Goal: Task Accomplishment & Management: Manage account settings

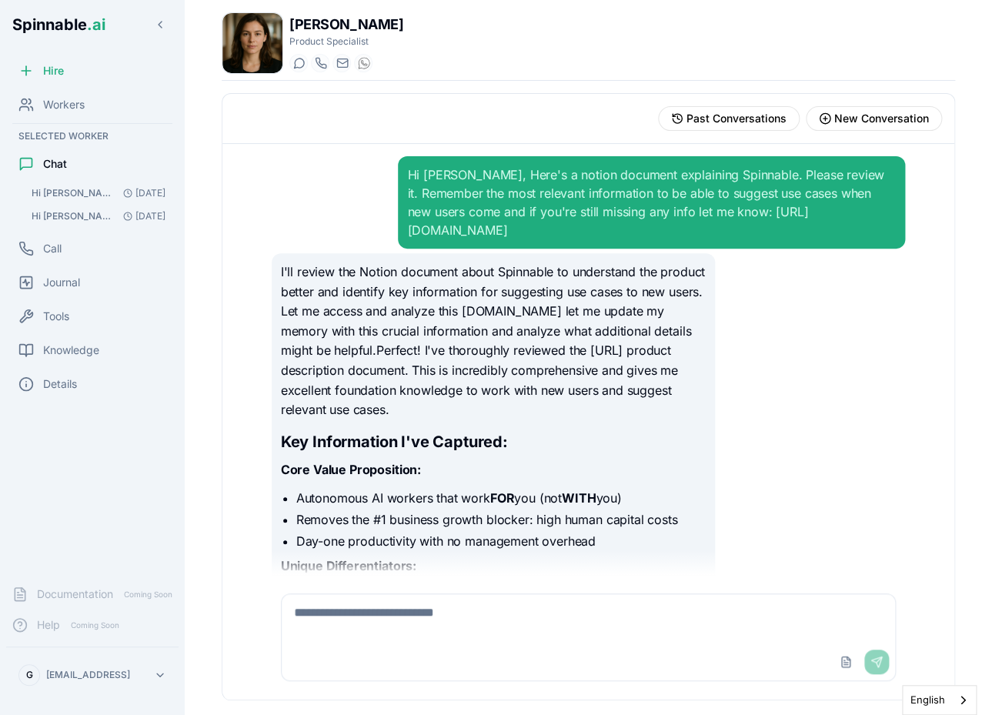
scroll to position [16543, 0]
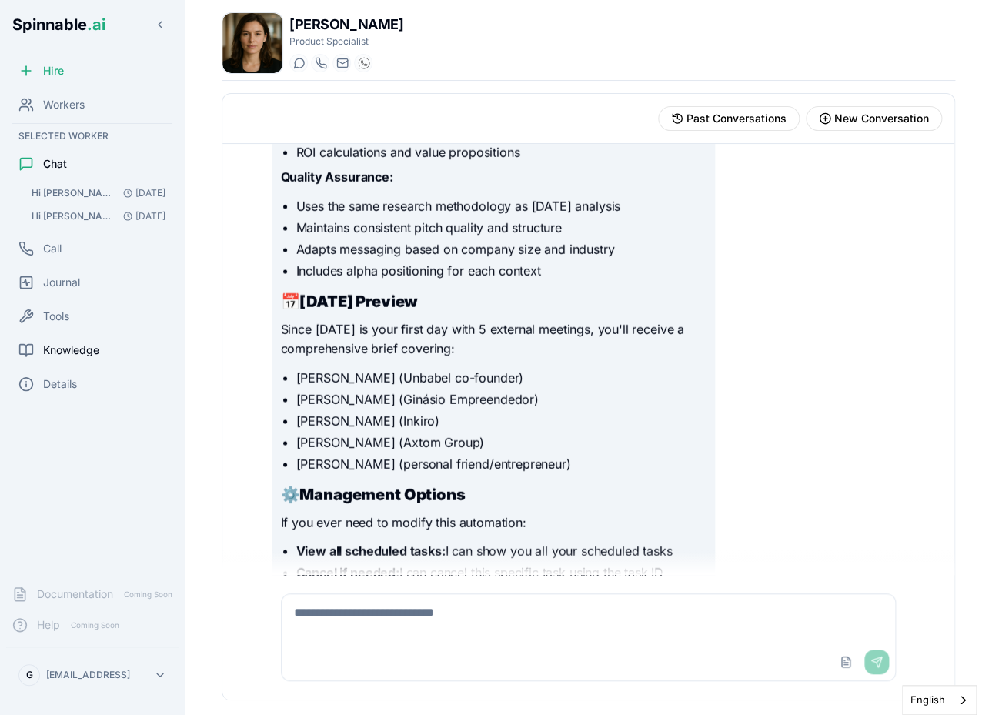
click at [69, 349] on span "Knowledge" at bounding box center [71, 350] width 56 height 15
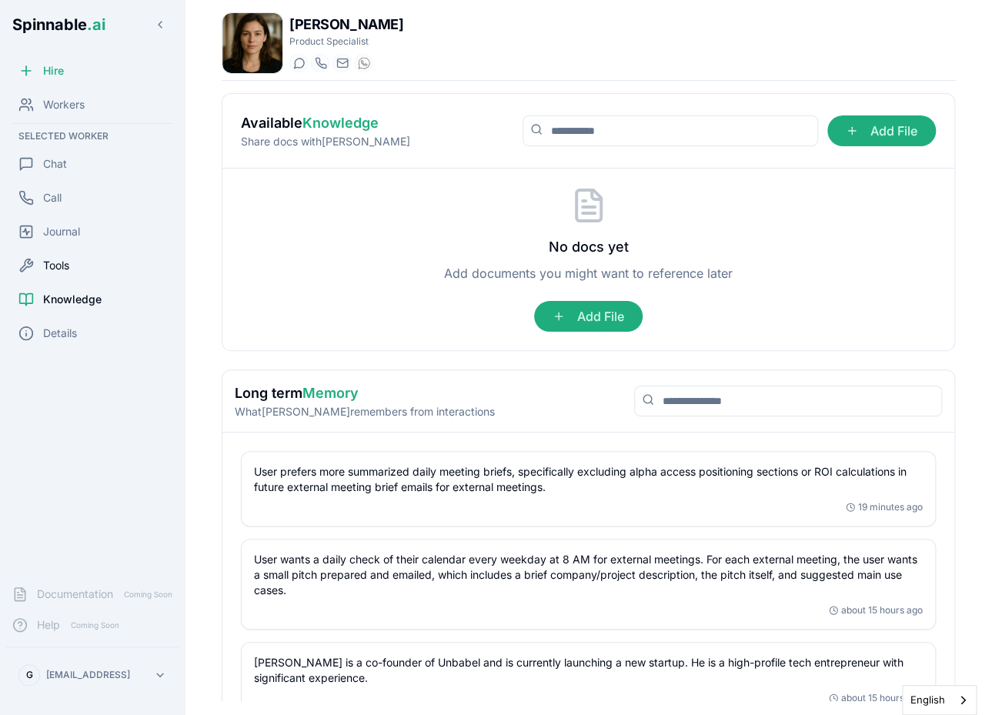
click at [57, 274] on div "Tools" at bounding box center [92, 265] width 172 height 31
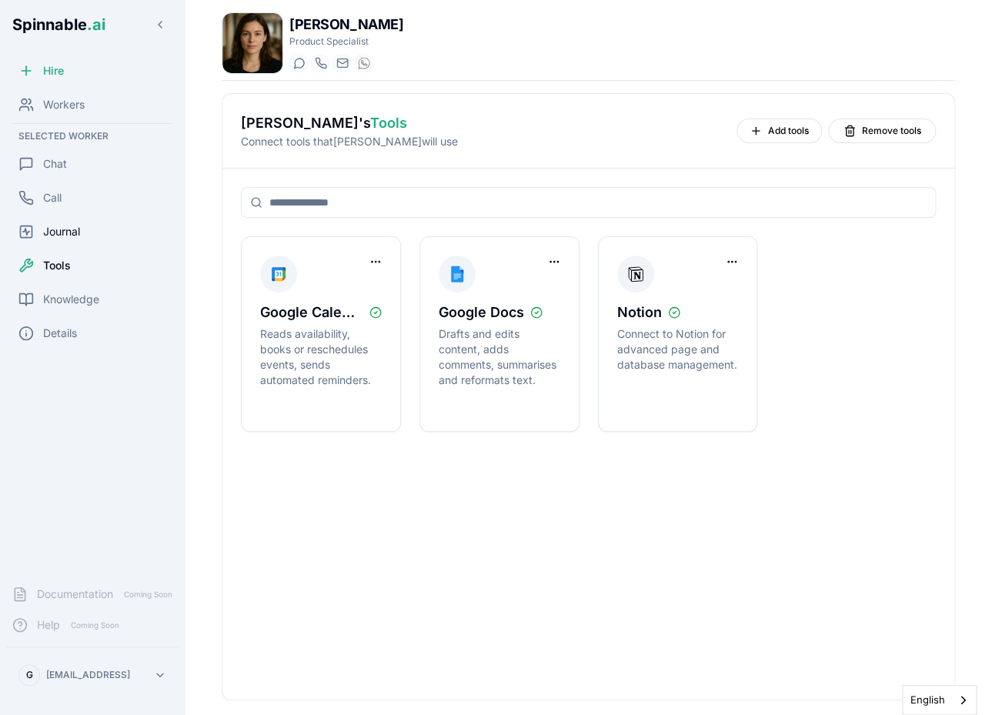
click at [82, 229] on div "Journal" at bounding box center [92, 231] width 172 height 31
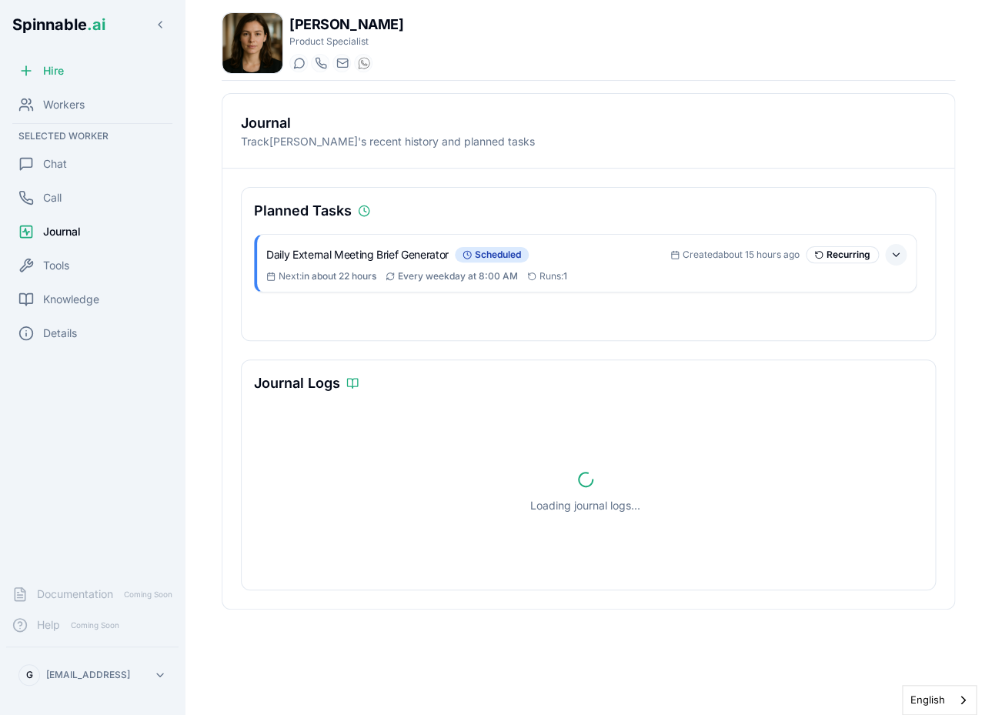
click at [896, 256] on button at bounding box center [896, 255] width 22 height 22
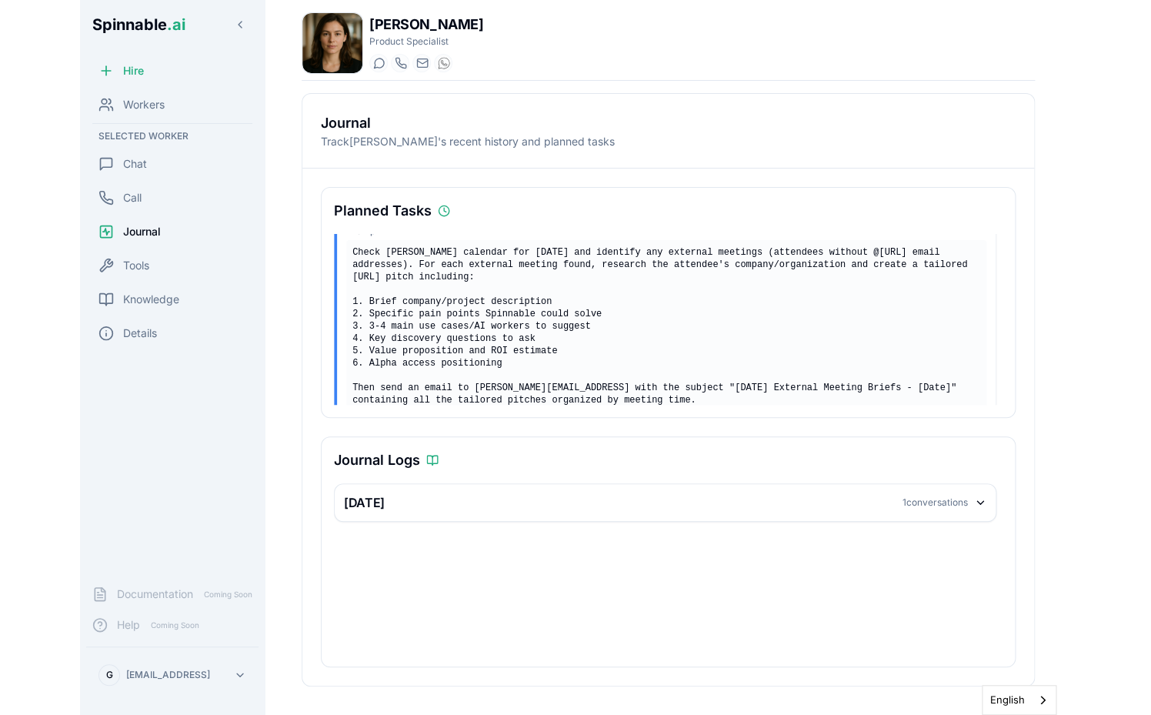
scroll to position [69, 0]
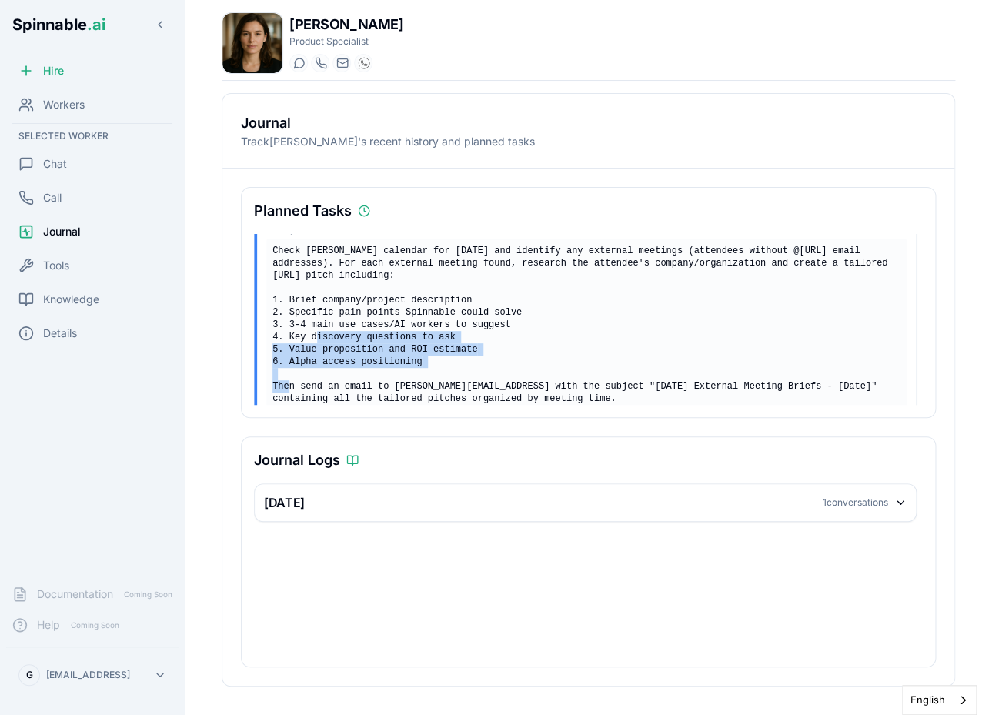
drag, startPoint x: 429, startPoint y: 364, endPoint x: 289, endPoint y: 342, distance: 142.6
click at [289, 342] on div "Check Gil's calendar for today and identify any external meetings (attendees wi…" at bounding box center [586, 356] width 640 height 234
click at [87, 106] on div "Workers" at bounding box center [92, 104] width 172 height 31
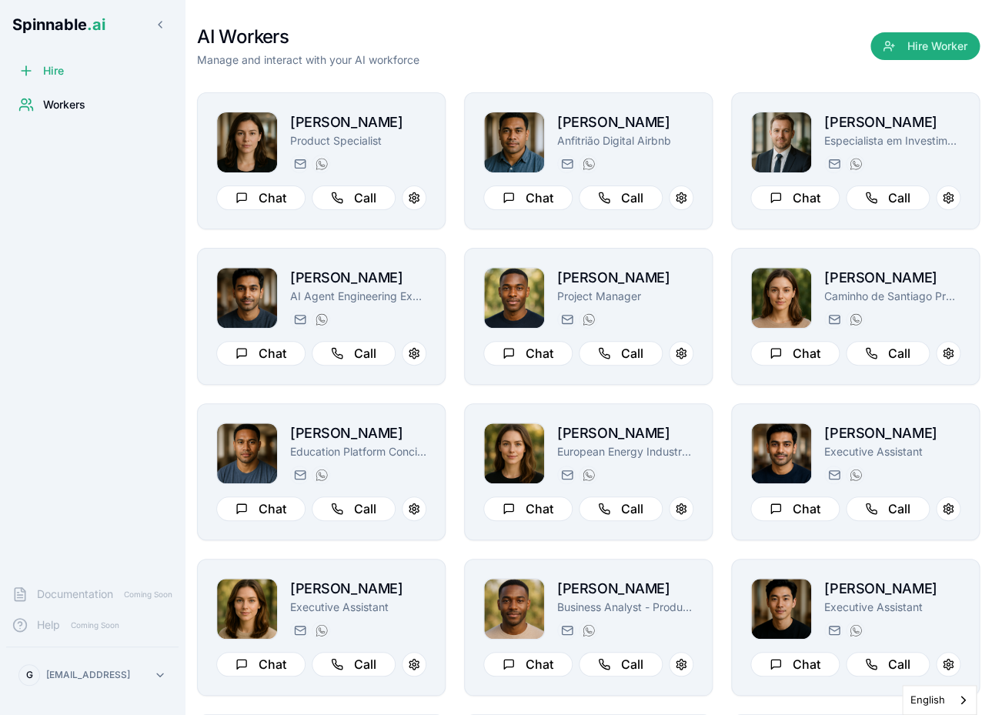
click at [109, 239] on div "Hire Workers" at bounding box center [92, 313] width 185 height 517
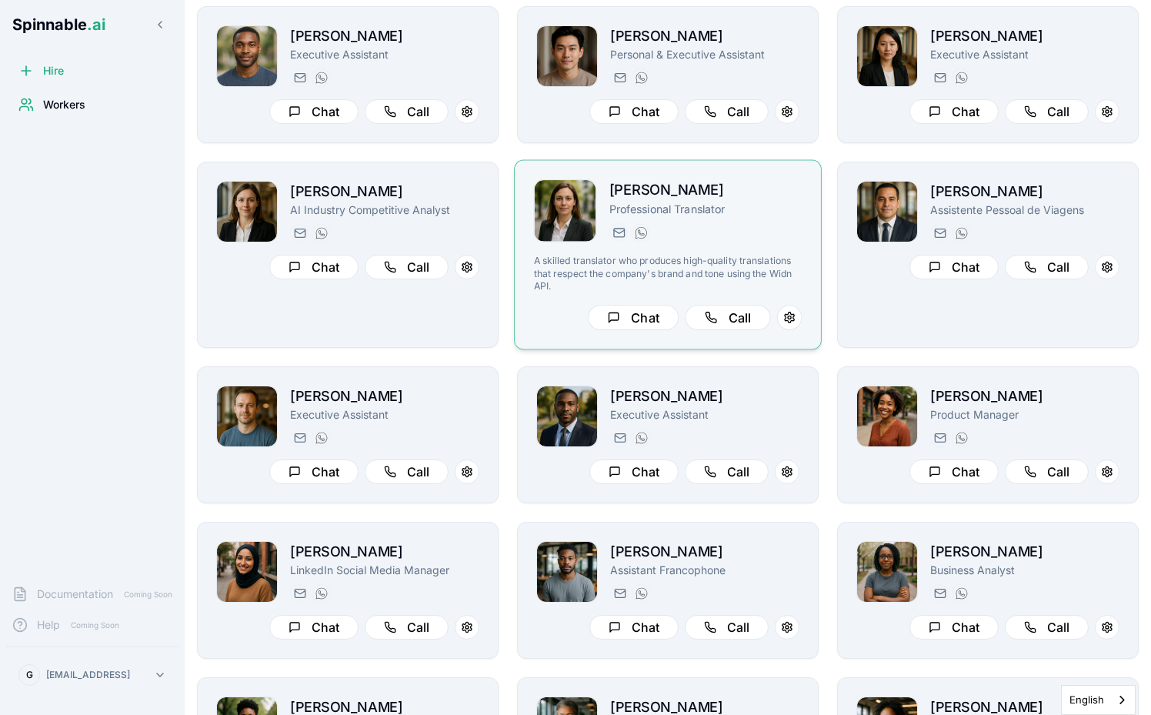
scroll to position [709, 0]
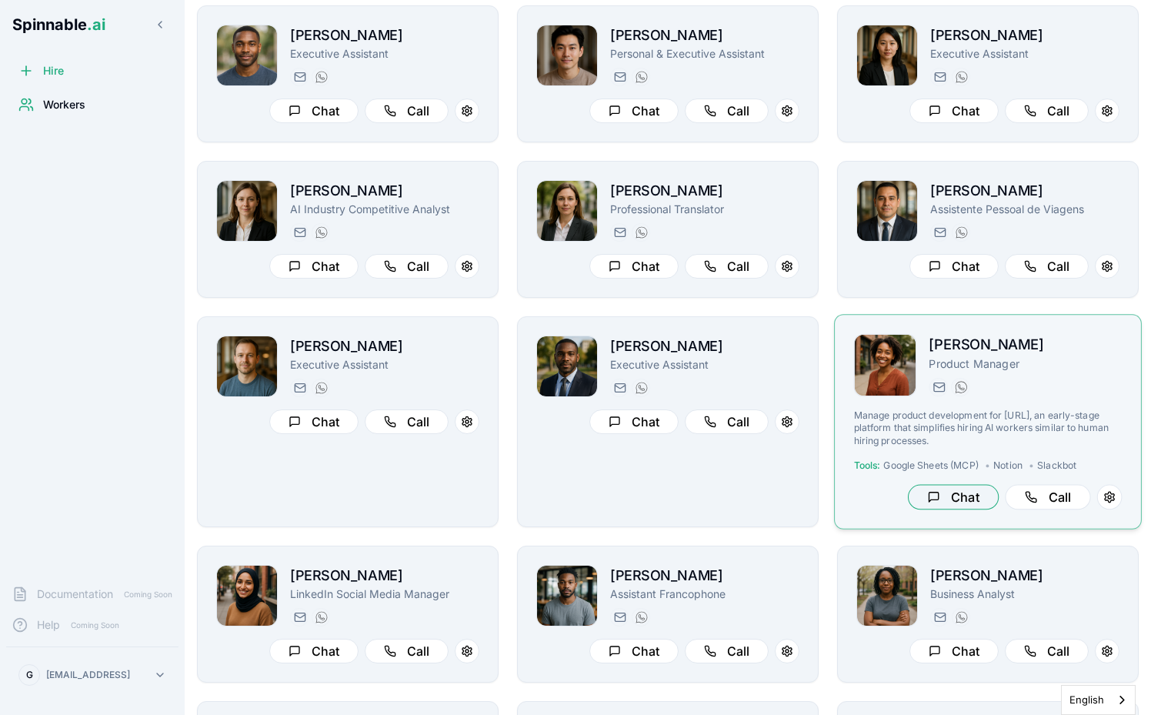
click at [956, 496] on button "Chat" at bounding box center [953, 497] width 91 height 25
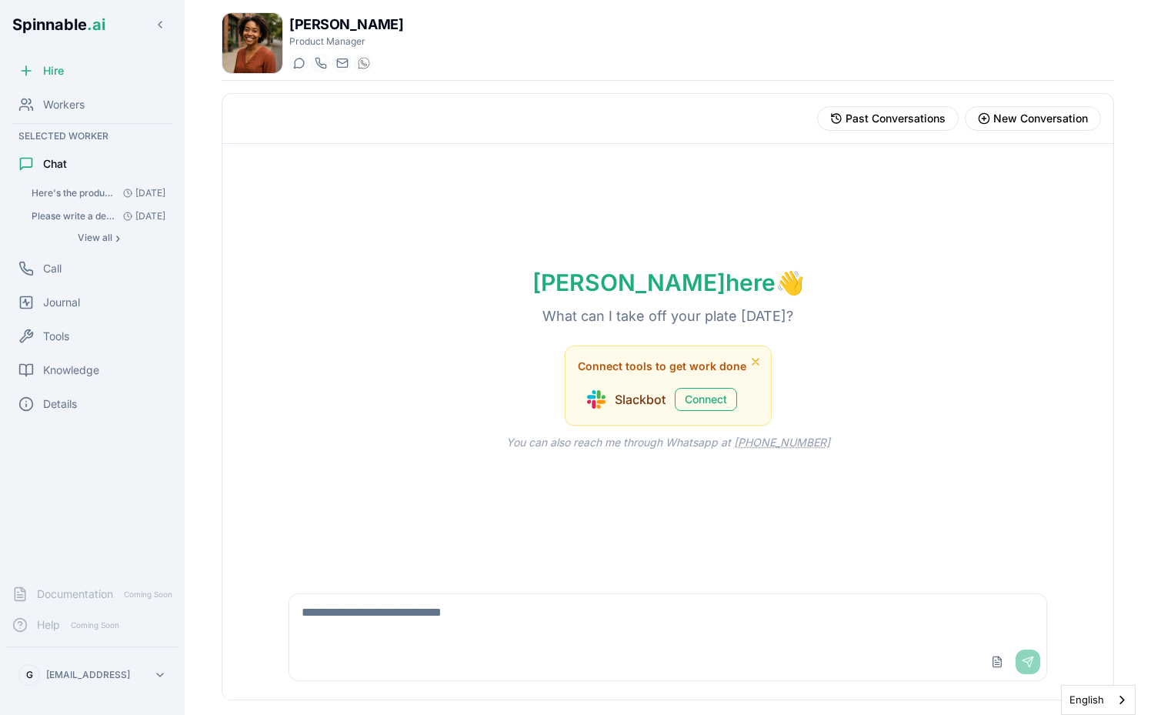
click at [592, 617] on textarea at bounding box center [667, 618] width 757 height 49
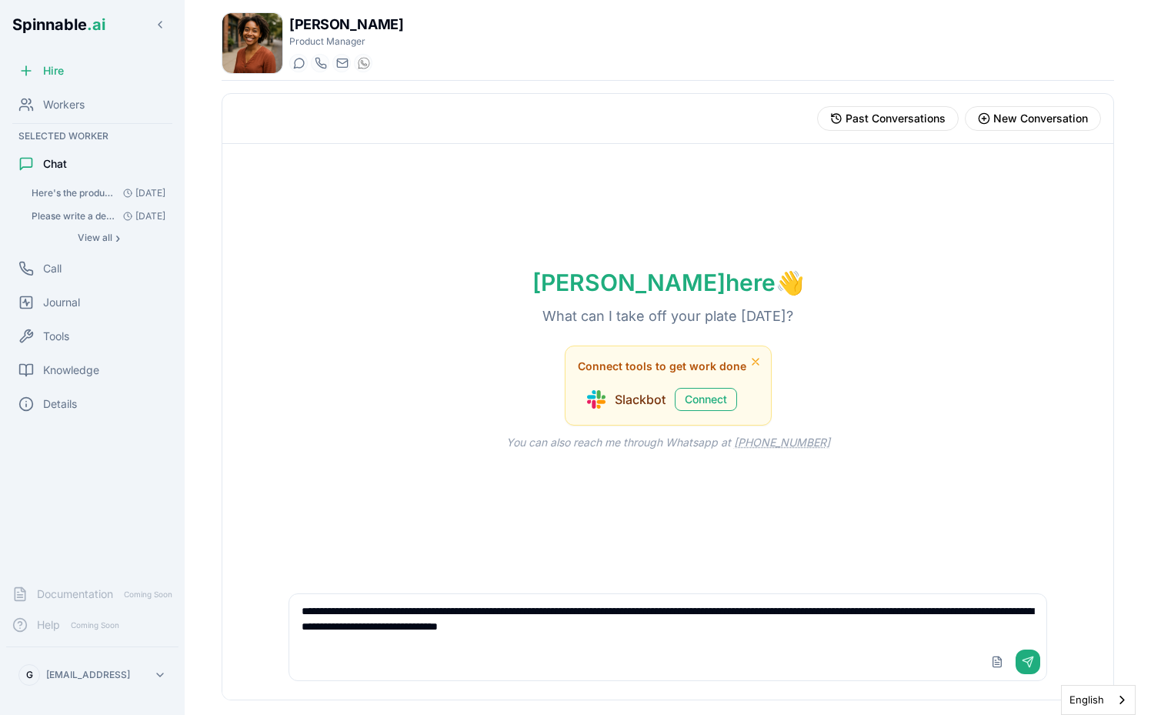
type textarea "**********"
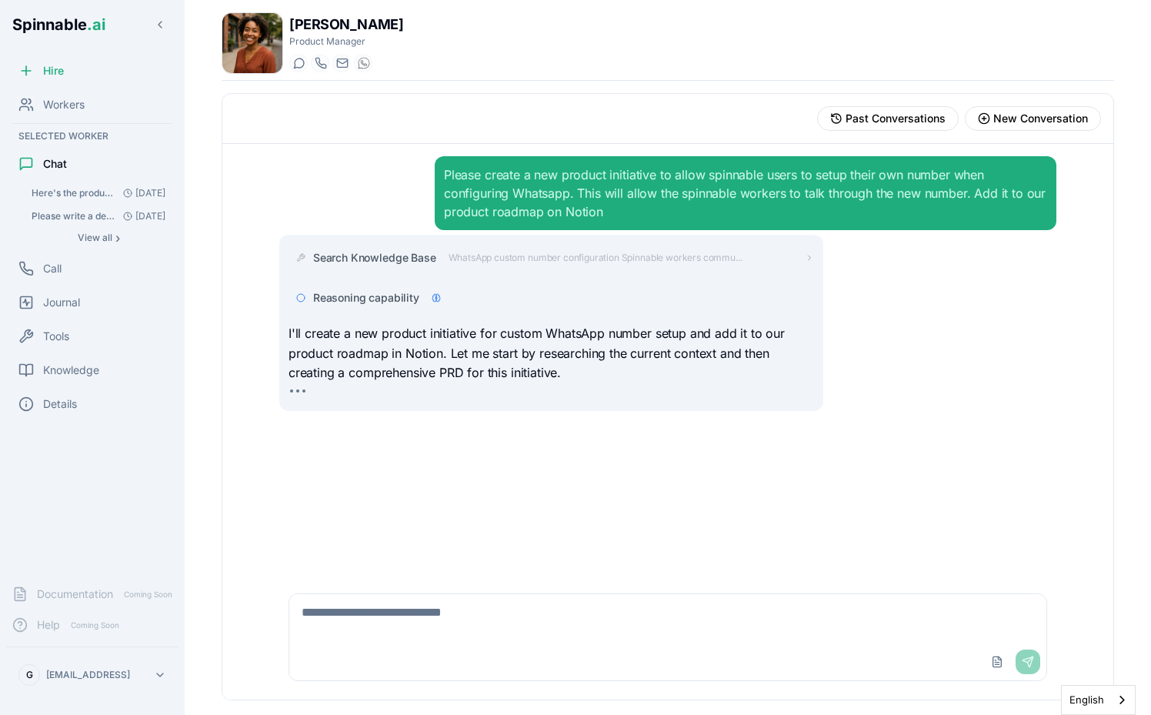
click at [449, 356] on p "I'll create a new product initiative for custom WhatsApp number setup and add i…" at bounding box center [552, 353] width 526 height 59
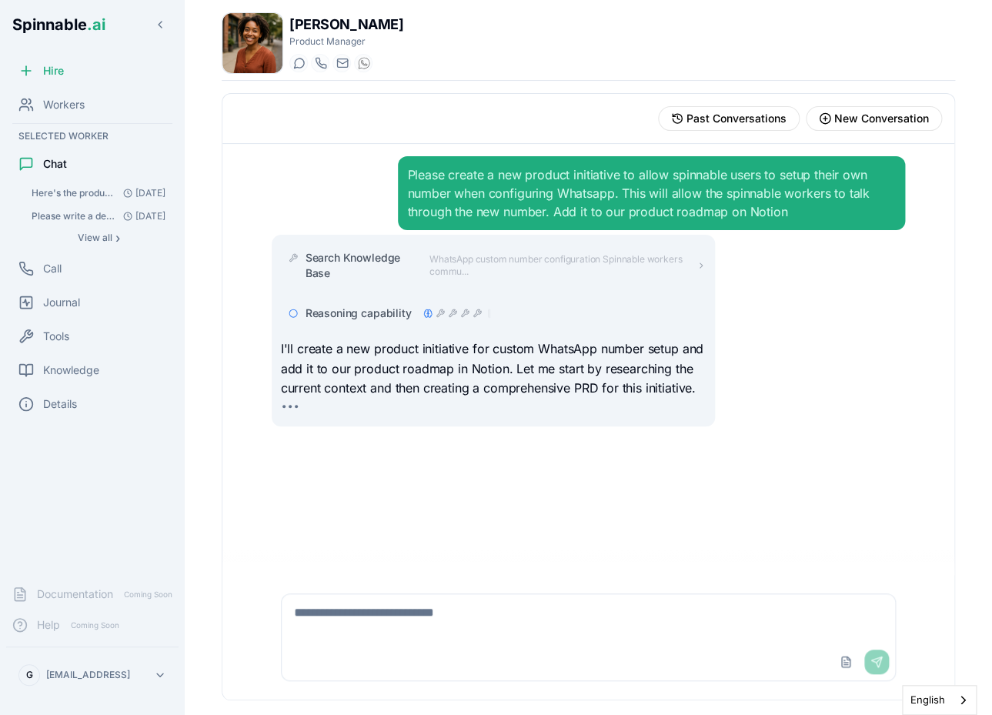
click at [463, 314] on icon at bounding box center [464, 313] width 9 height 9
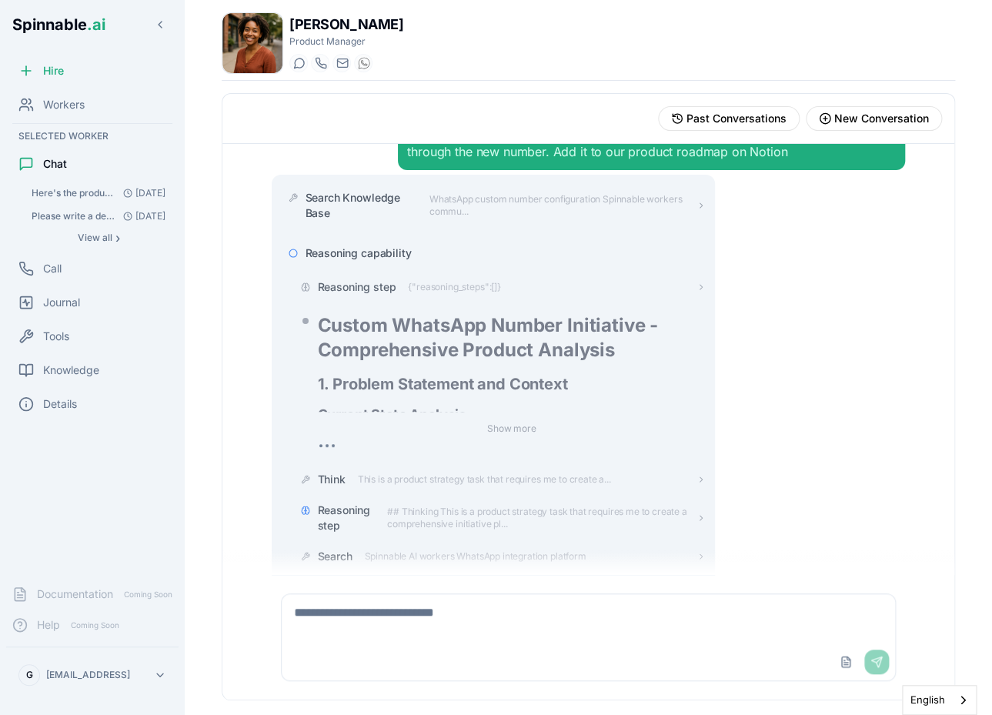
scroll to position [75, 0]
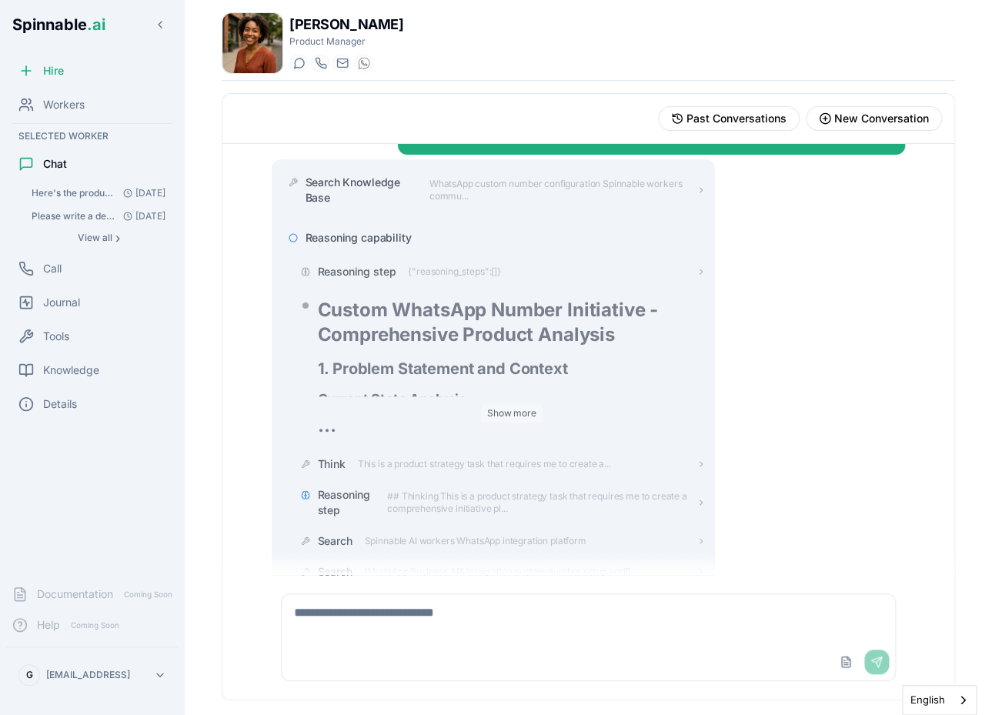
click at [520, 412] on button "Show more" at bounding box center [512, 413] width 62 height 18
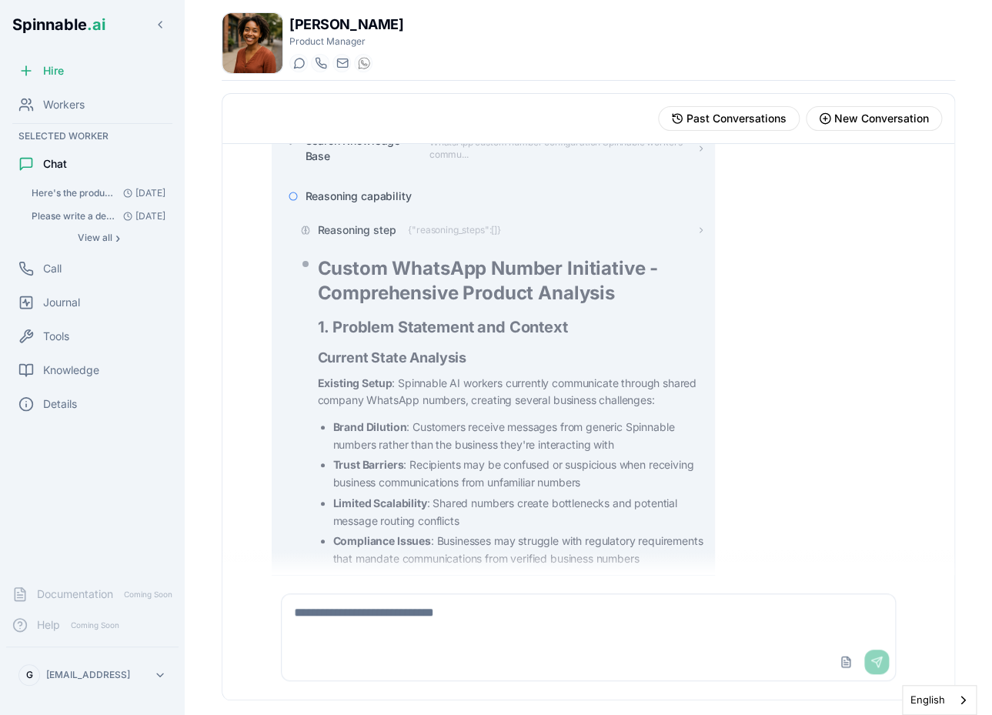
scroll to position [108, 0]
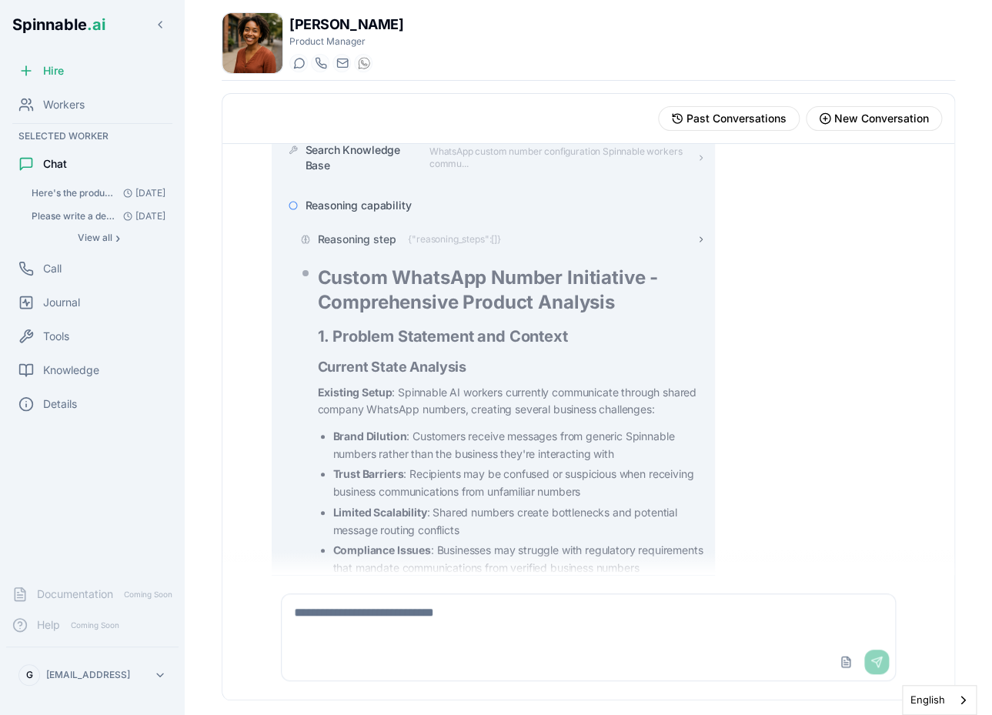
click at [369, 236] on span "Reasoning step" at bounding box center [357, 239] width 79 height 15
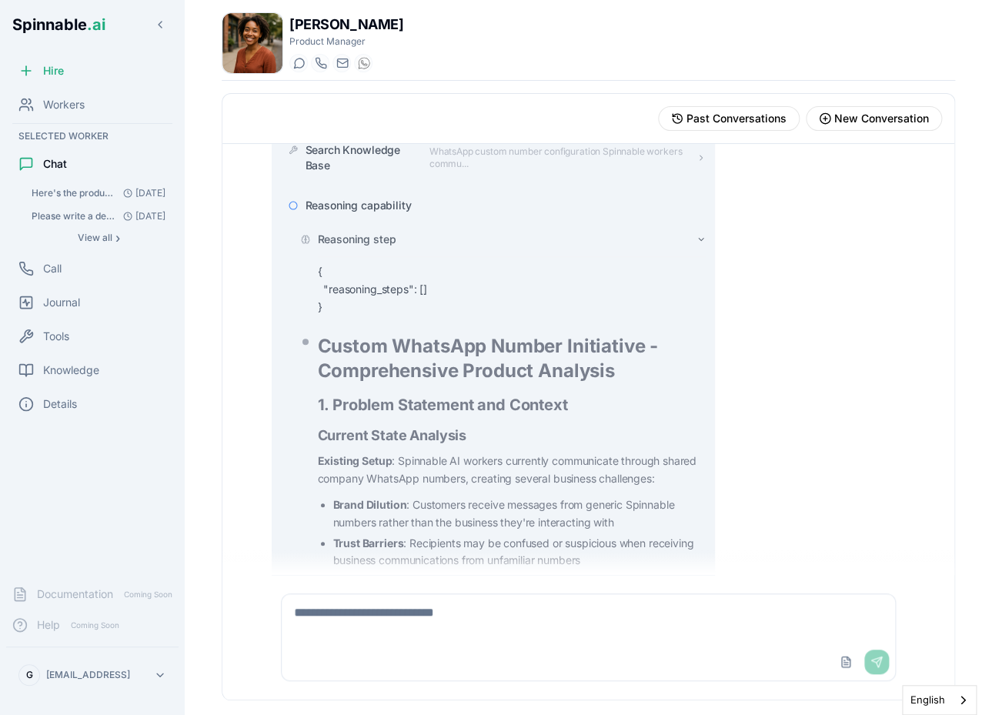
click at [359, 241] on span "Reasoning step" at bounding box center [357, 239] width 79 height 15
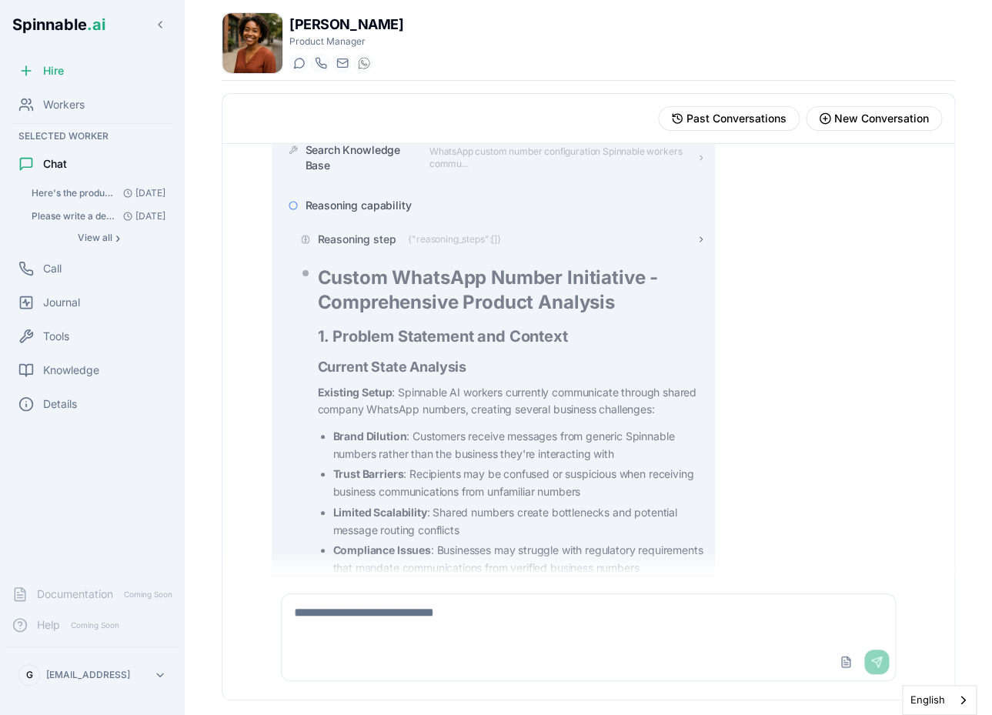
click at [382, 242] on span "Reasoning step" at bounding box center [357, 239] width 79 height 15
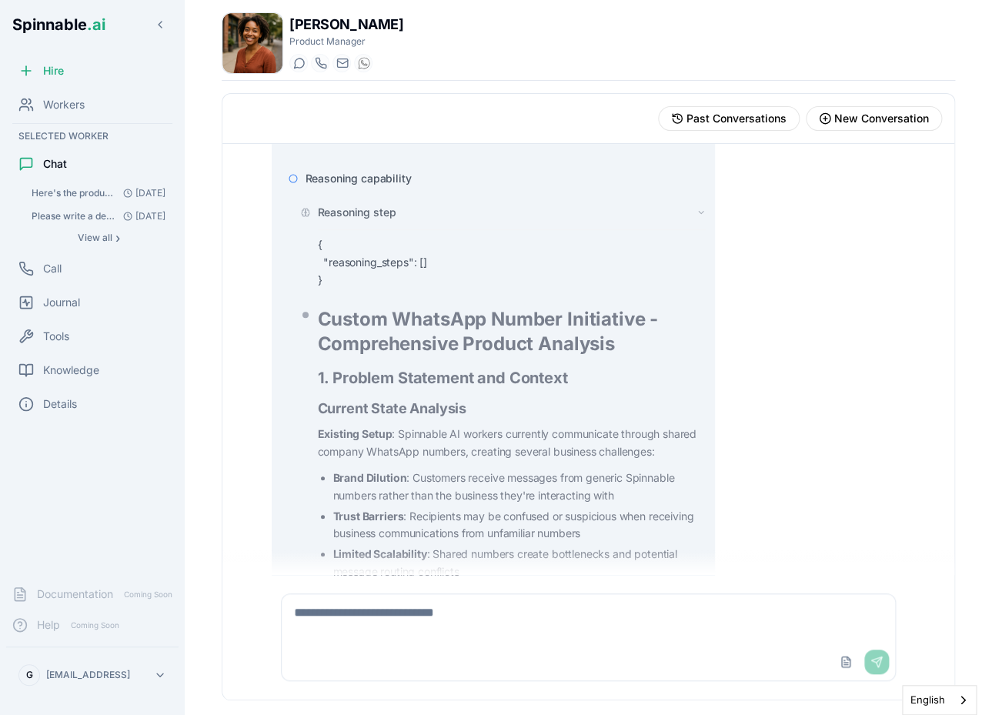
scroll to position [0, 0]
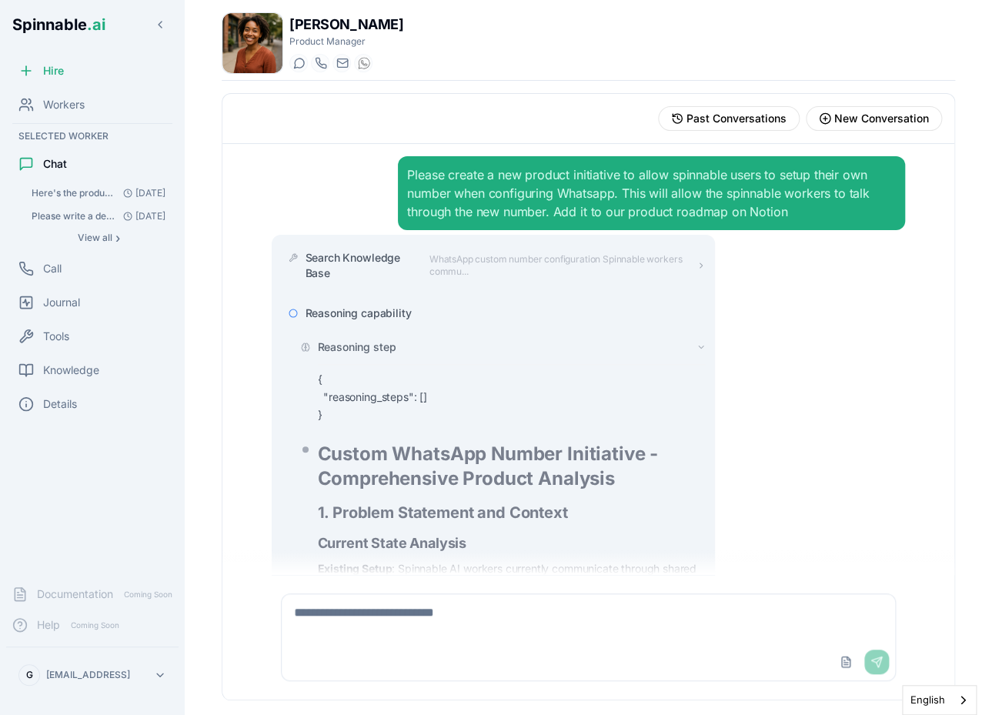
click at [385, 319] on span "Reasoning capability" at bounding box center [359, 313] width 106 height 15
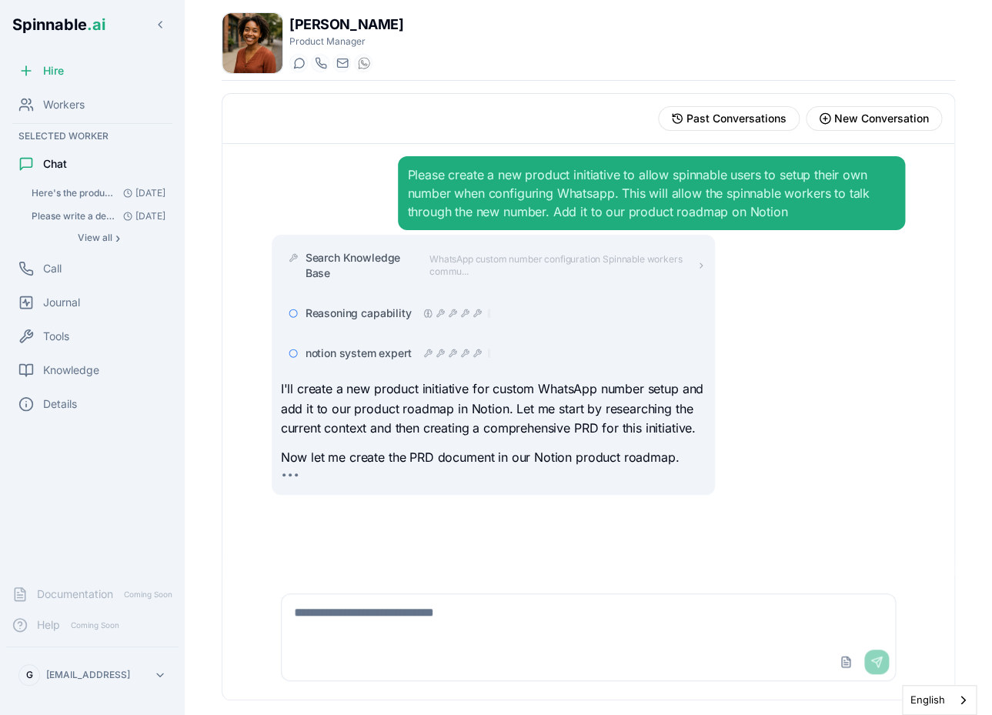
click at [445, 357] on icon at bounding box center [440, 353] width 9 height 9
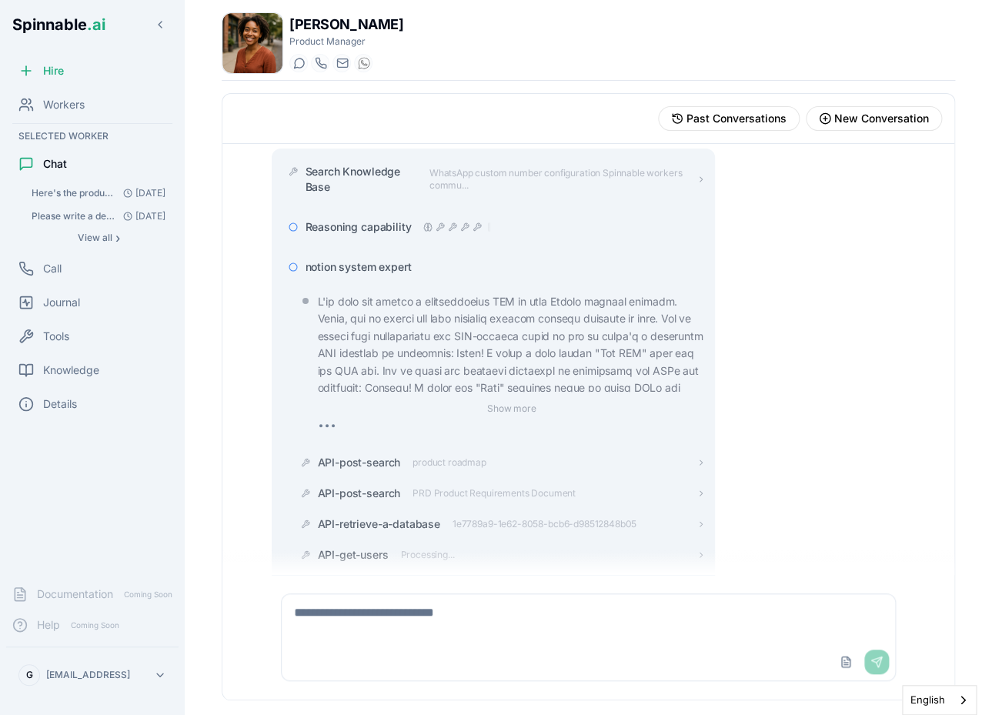
scroll to position [57, 0]
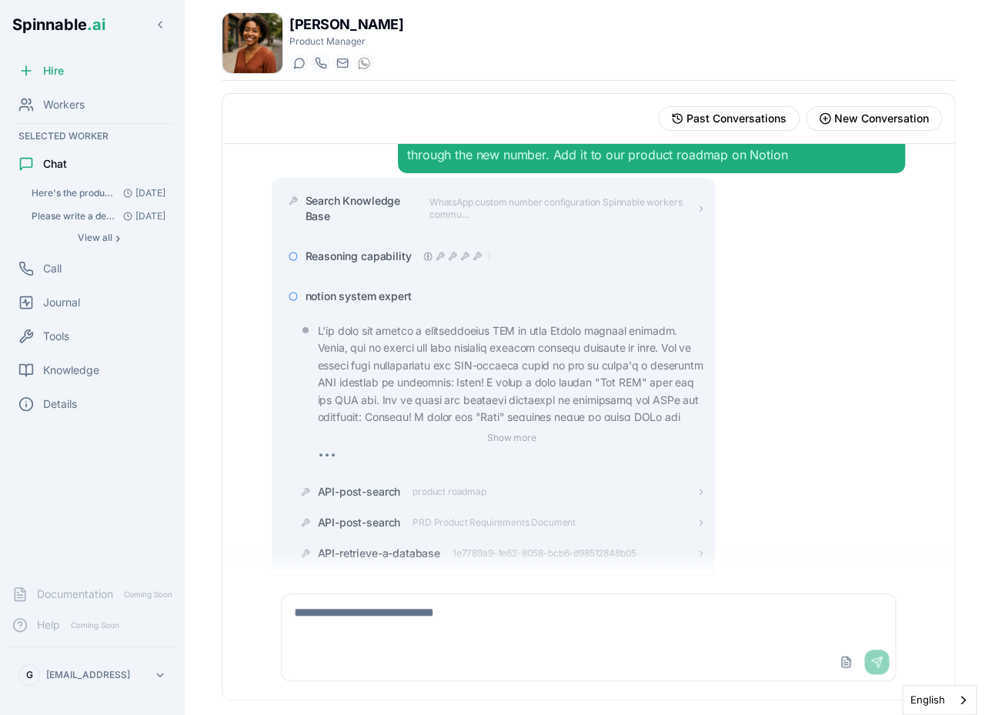
click at [363, 302] on span "notion system expert" at bounding box center [359, 296] width 106 height 15
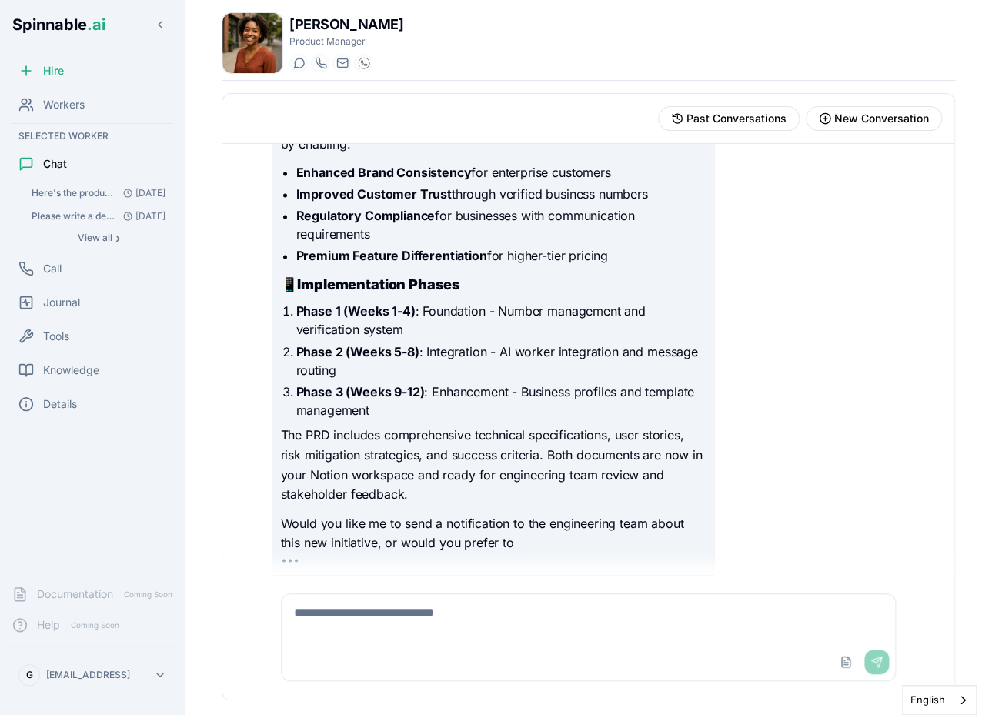
scroll to position [821, 0]
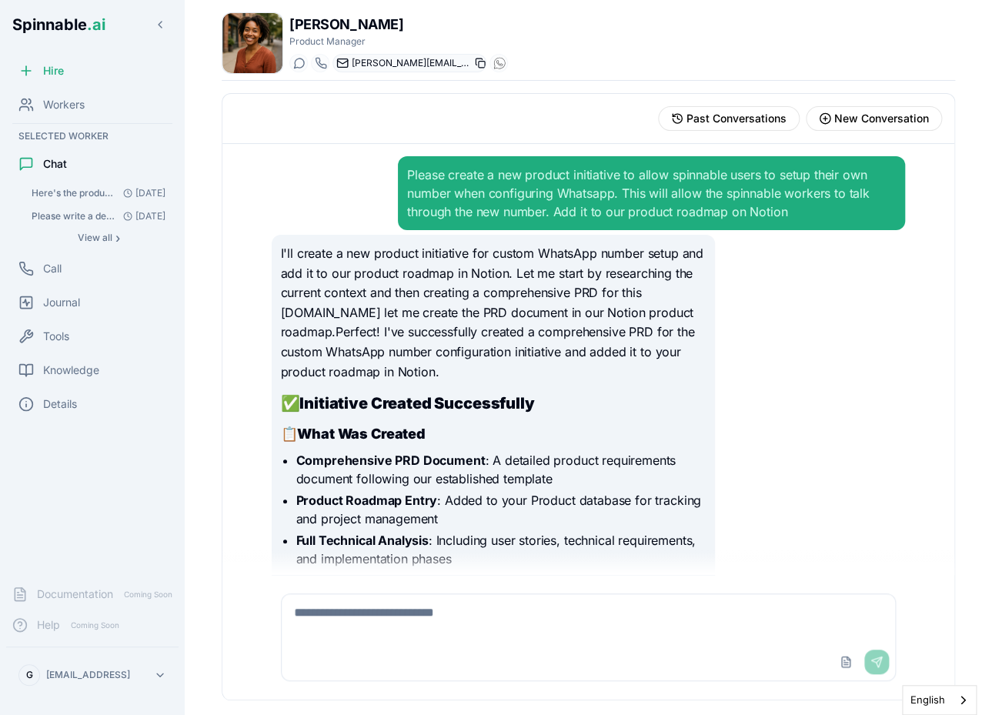
click at [482, 67] on icon at bounding box center [480, 63] width 11 height 11
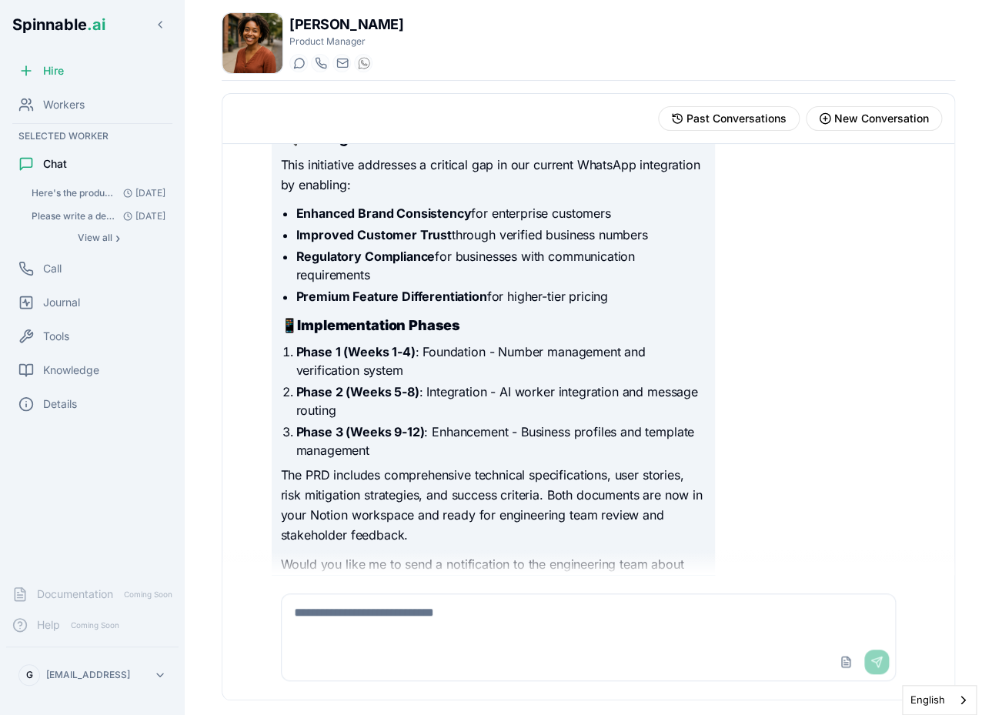
scroll to position [649, 0]
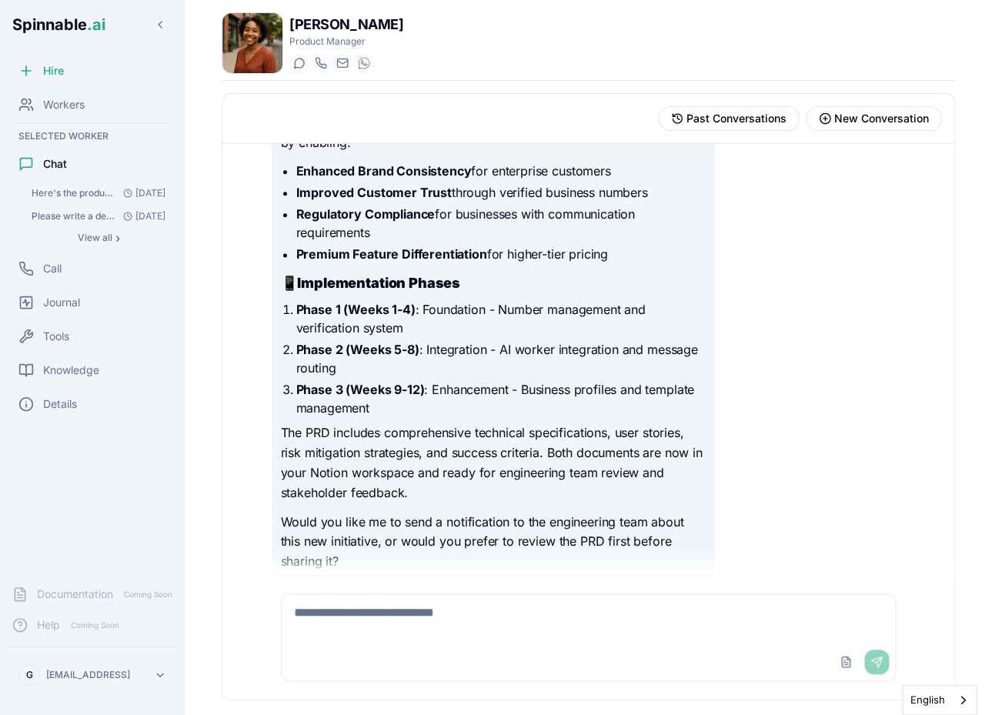
click at [383, 631] on textarea at bounding box center [588, 618] width 613 height 49
type textarea "*"
type textarea "**********"
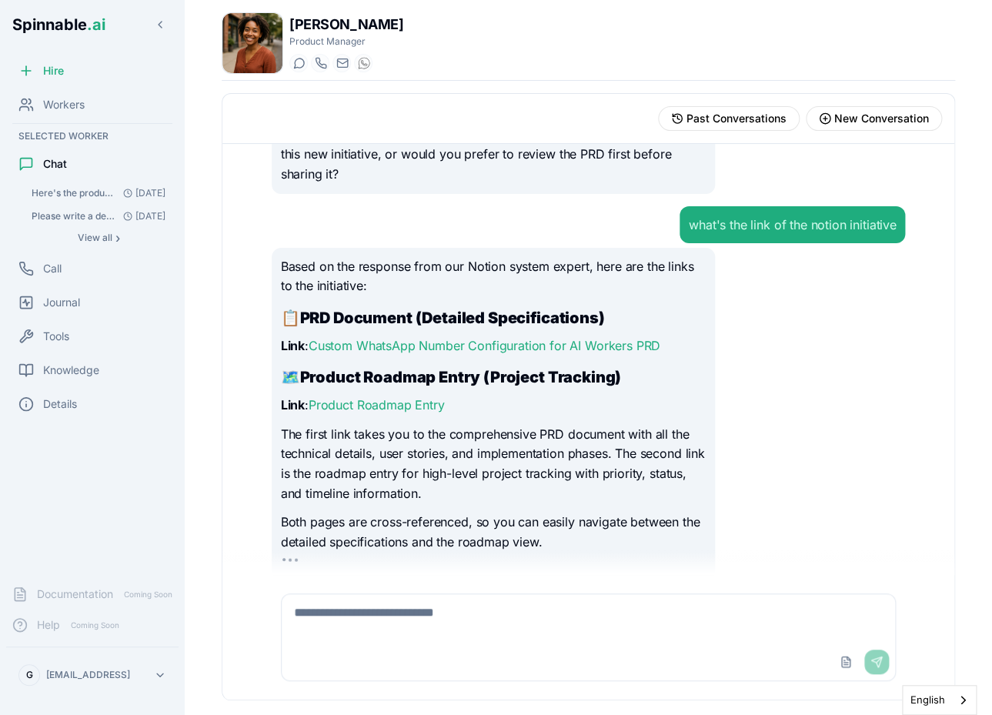
scroll to position [1034, 0]
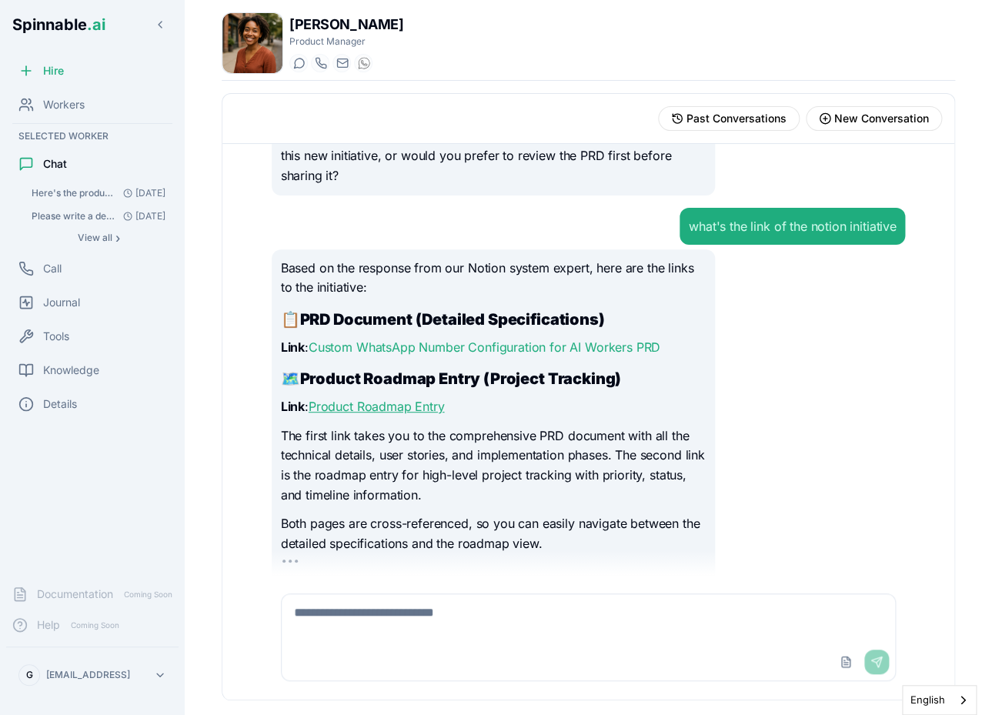
click at [373, 399] on link "Product Roadmap Entry" at bounding box center [377, 406] width 136 height 15
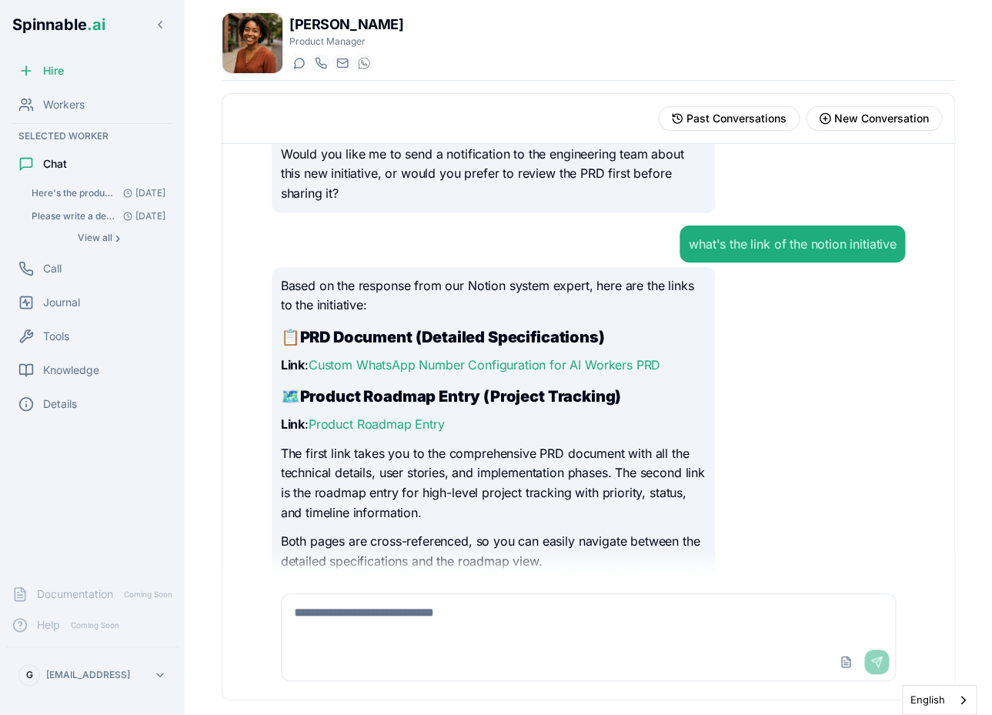
scroll to position [1017, 0]
click at [368, 356] on link "Custom WhatsApp Number Configuration for AI Workers PRD" at bounding box center [485, 363] width 352 height 15
click at [63, 99] on span "Workers" at bounding box center [64, 104] width 42 height 15
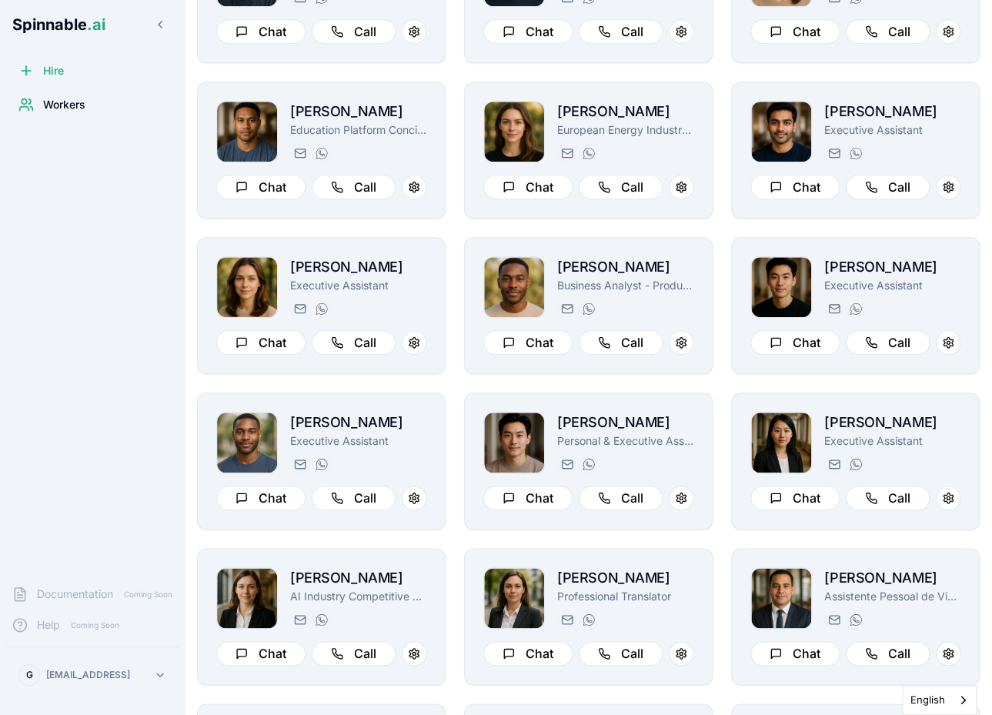
scroll to position [390, 0]
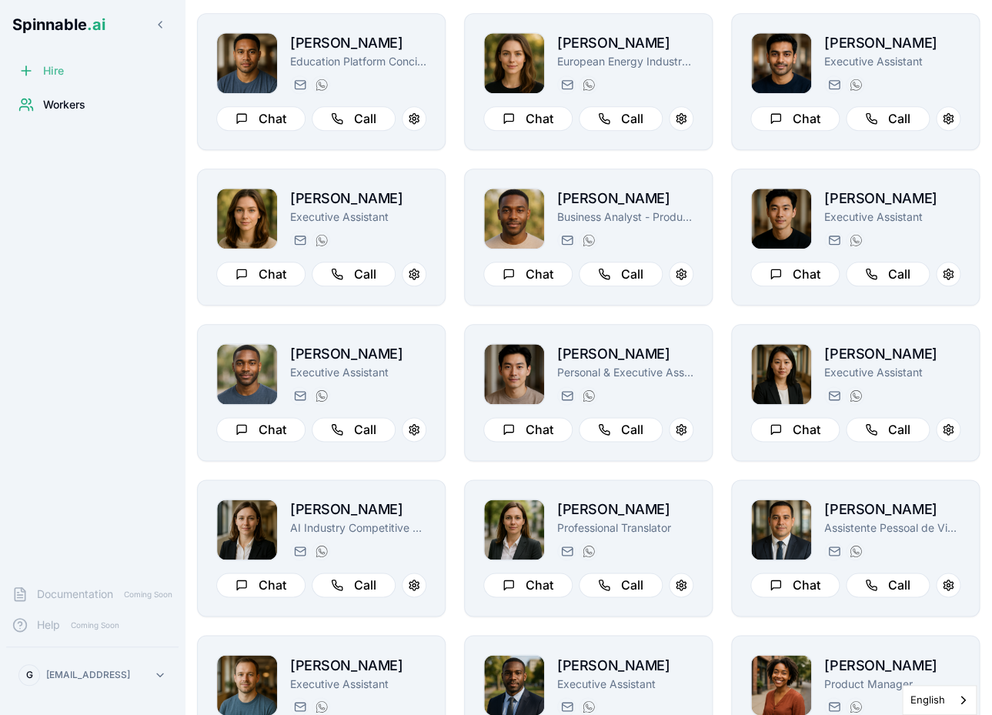
click at [49, 70] on span "Hire" at bounding box center [53, 70] width 21 height 15
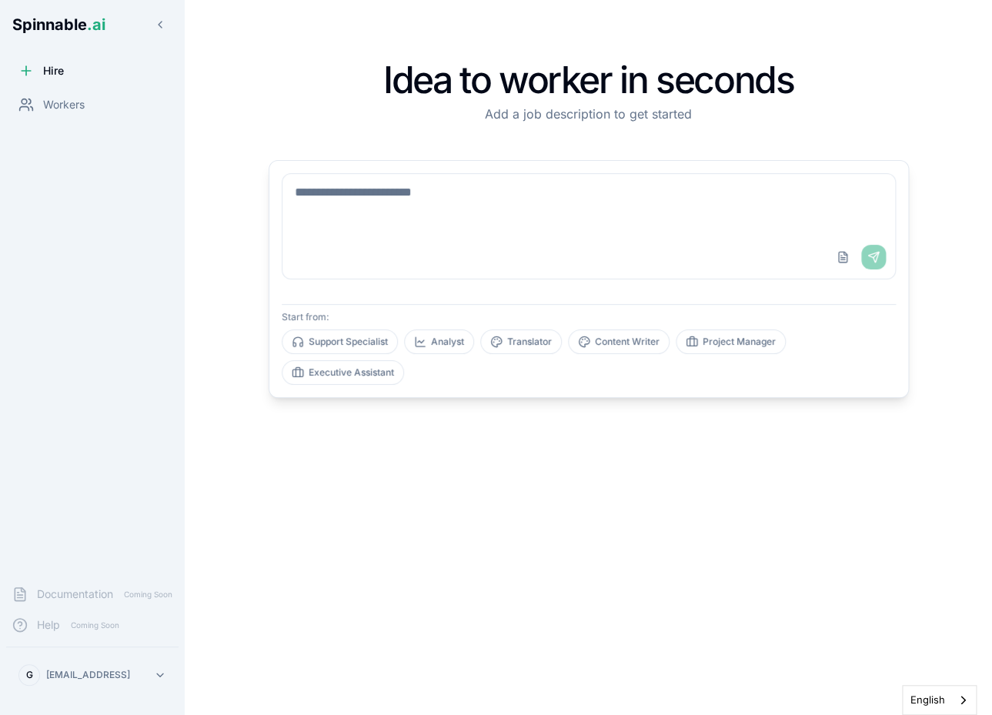
click at [373, 200] on textarea at bounding box center [588, 205] width 613 height 62
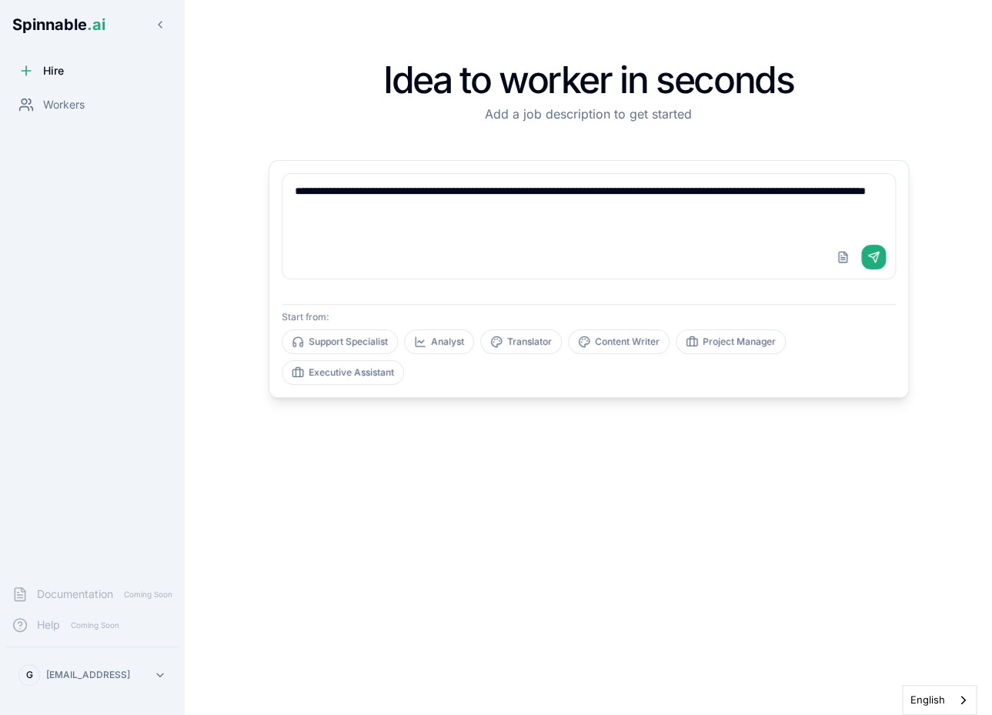
type textarea "**********"
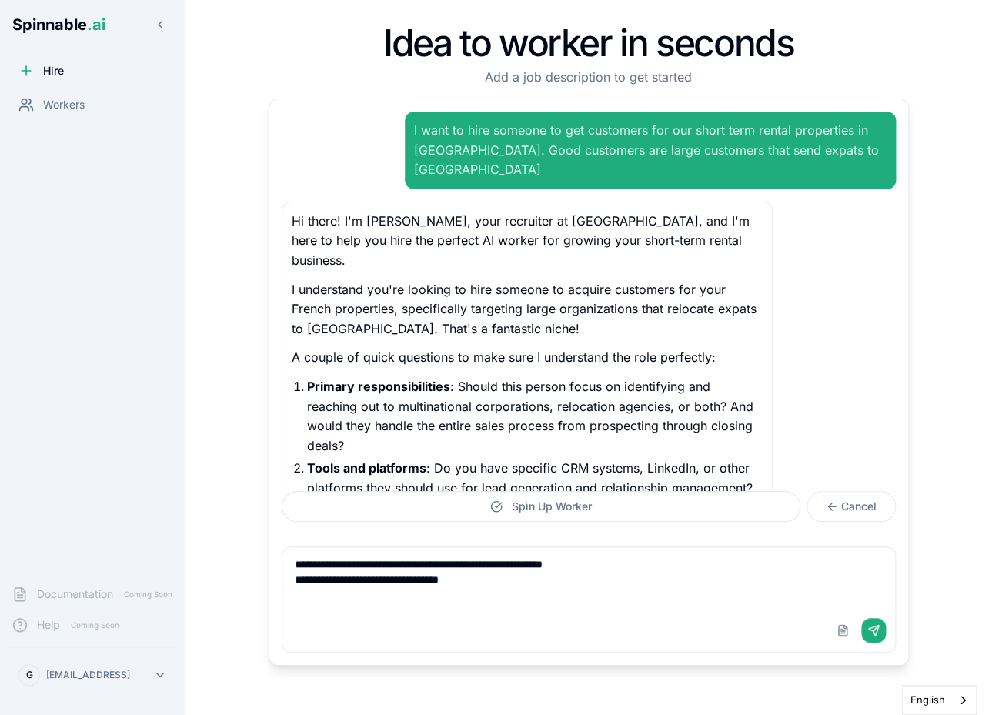
type textarea "**********"
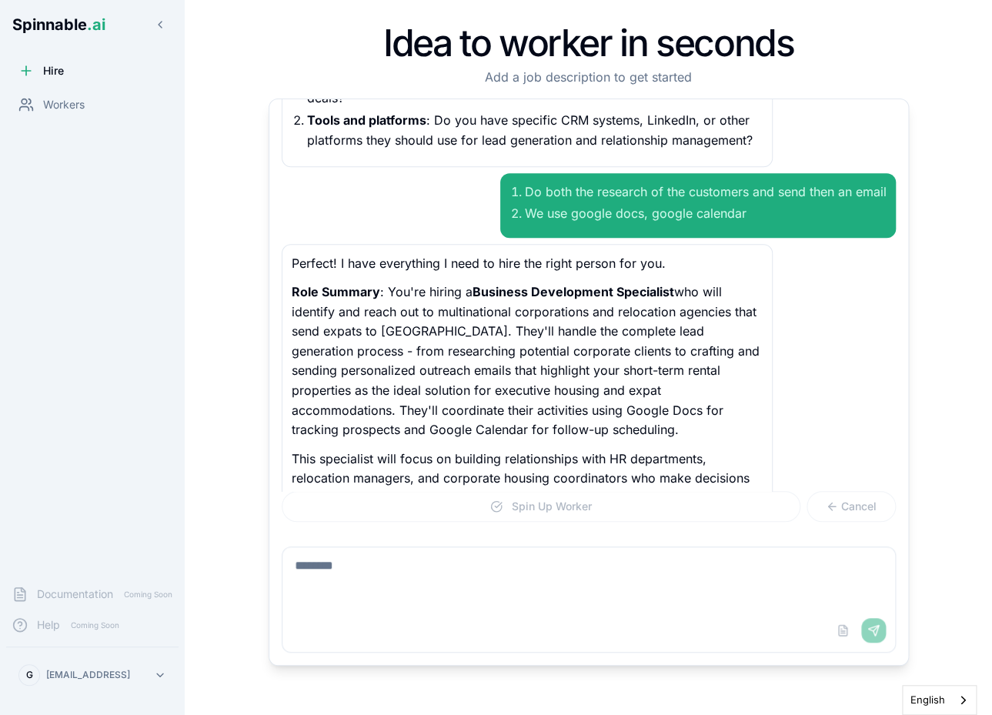
scroll to position [368, 0]
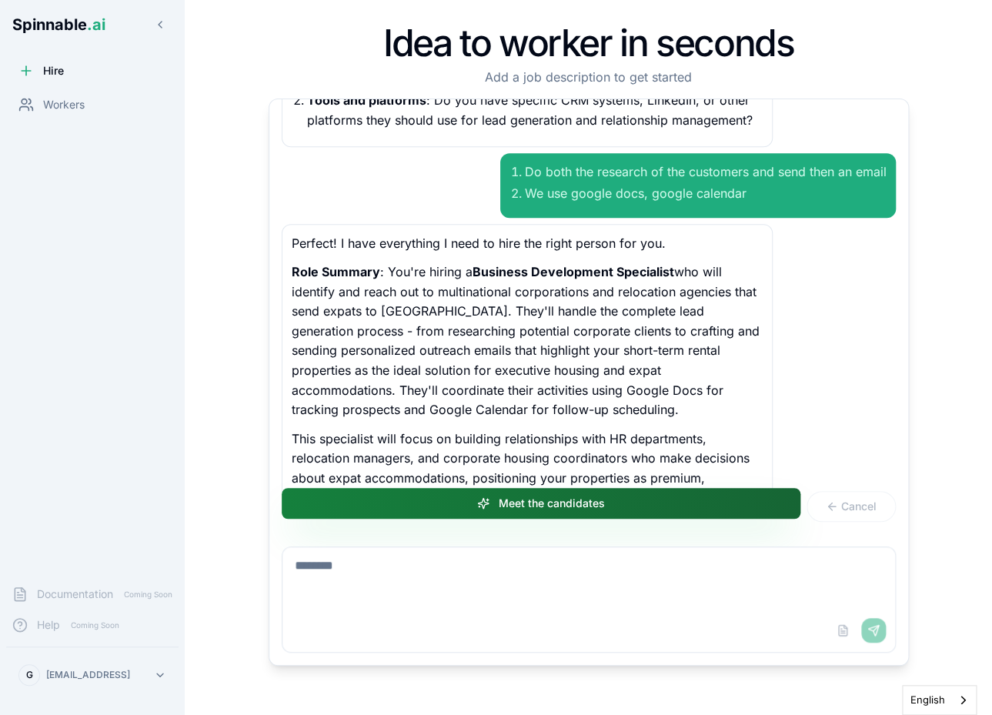
click at [530, 504] on button "Meet the candidates" at bounding box center [541, 503] width 519 height 31
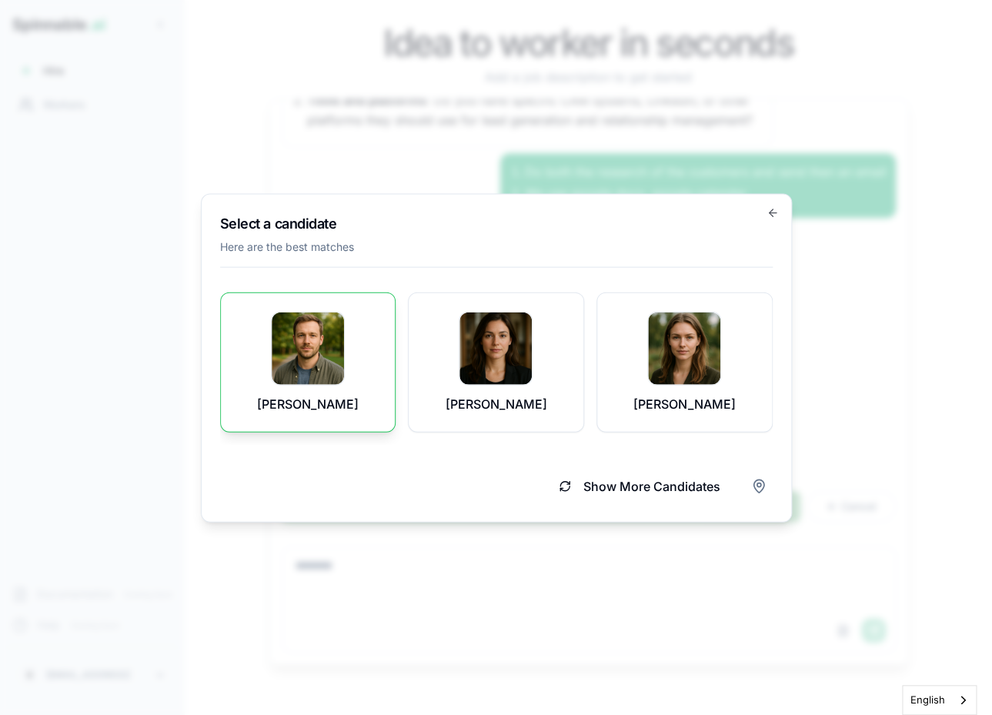
click at [333, 412] on p "Filipe White" at bounding box center [308, 403] width 102 height 18
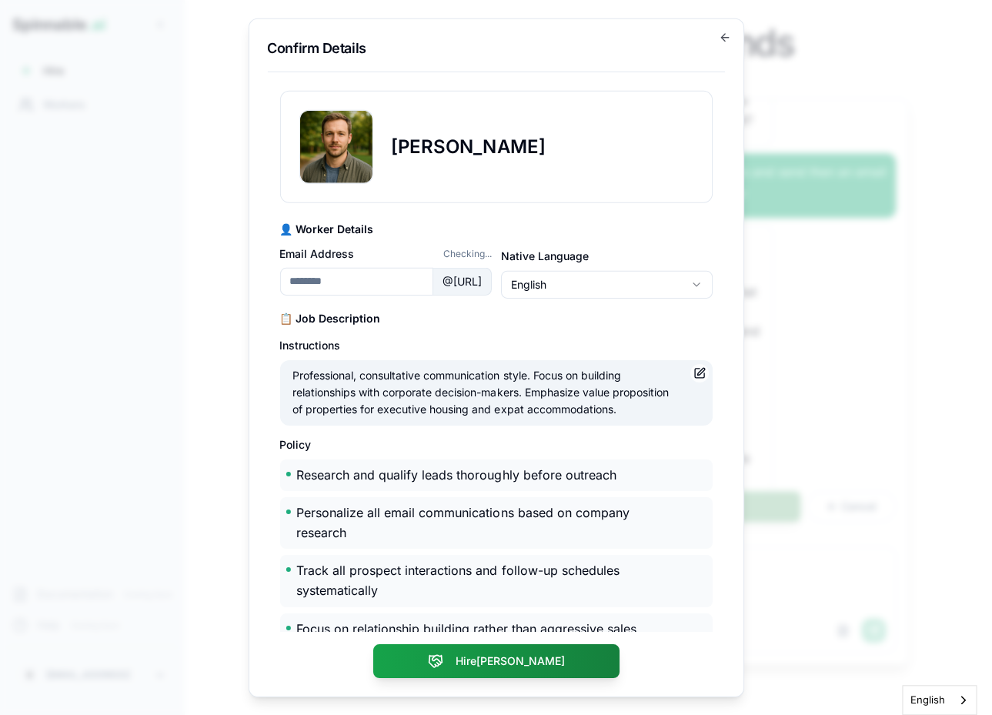
type input "**********"
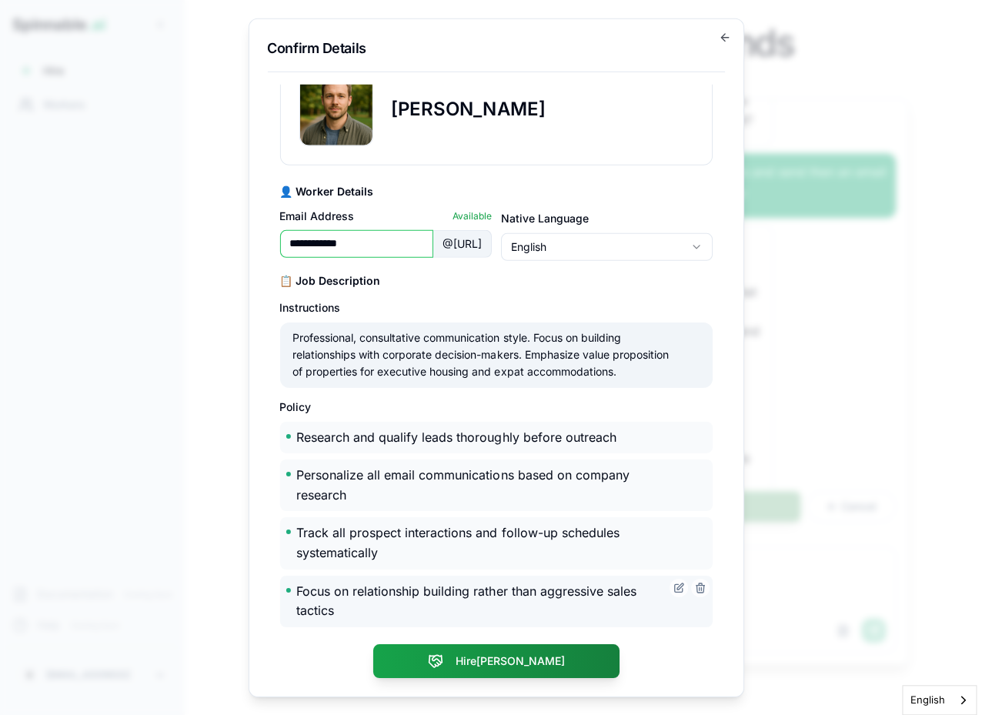
scroll to position [0, 0]
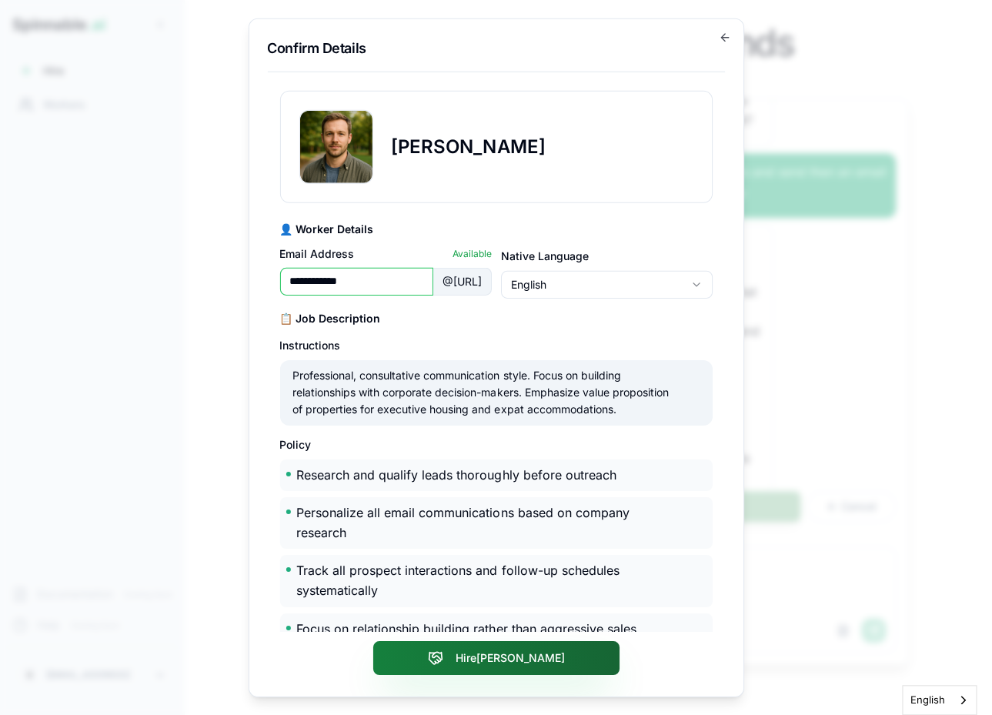
click at [497, 658] on button "Hire Filipe" at bounding box center [496, 658] width 246 height 34
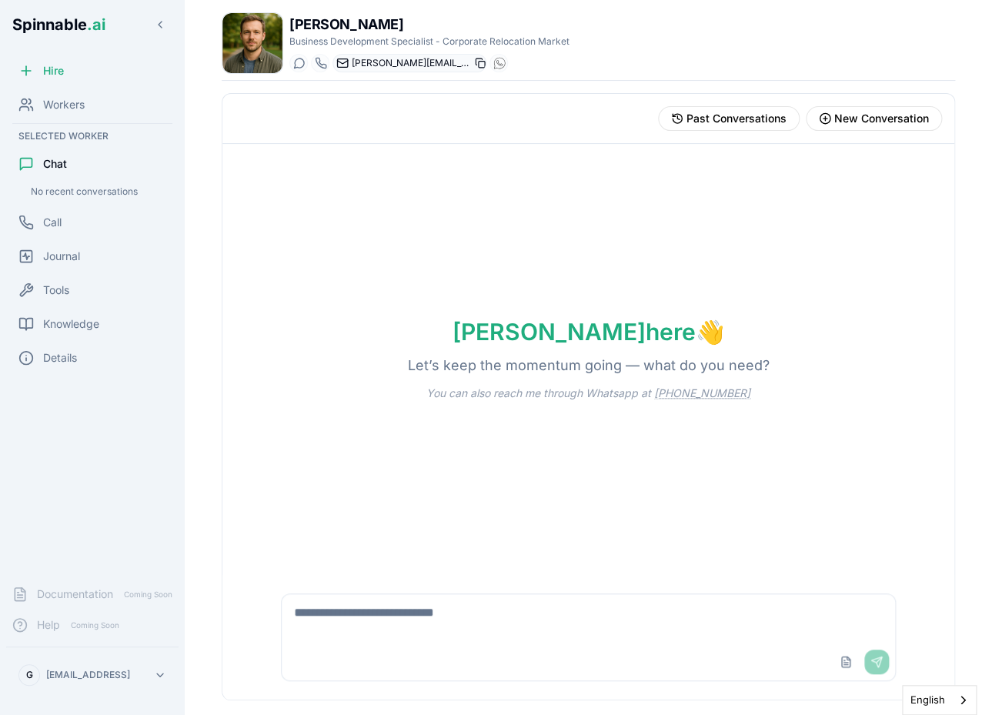
click at [477, 65] on icon at bounding box center [480, 63] width 11 height 11
click at [440, 622] on textarea at bounding box center [589, 618] width 614 height 49
type textarea "**********"
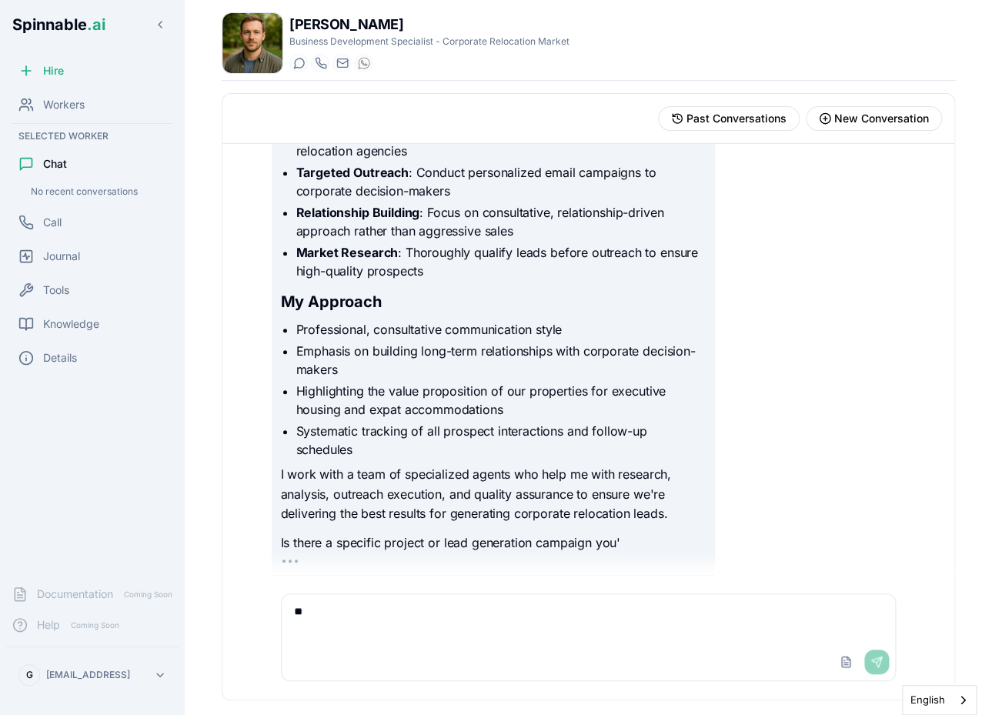
scroll to position [299, 0]
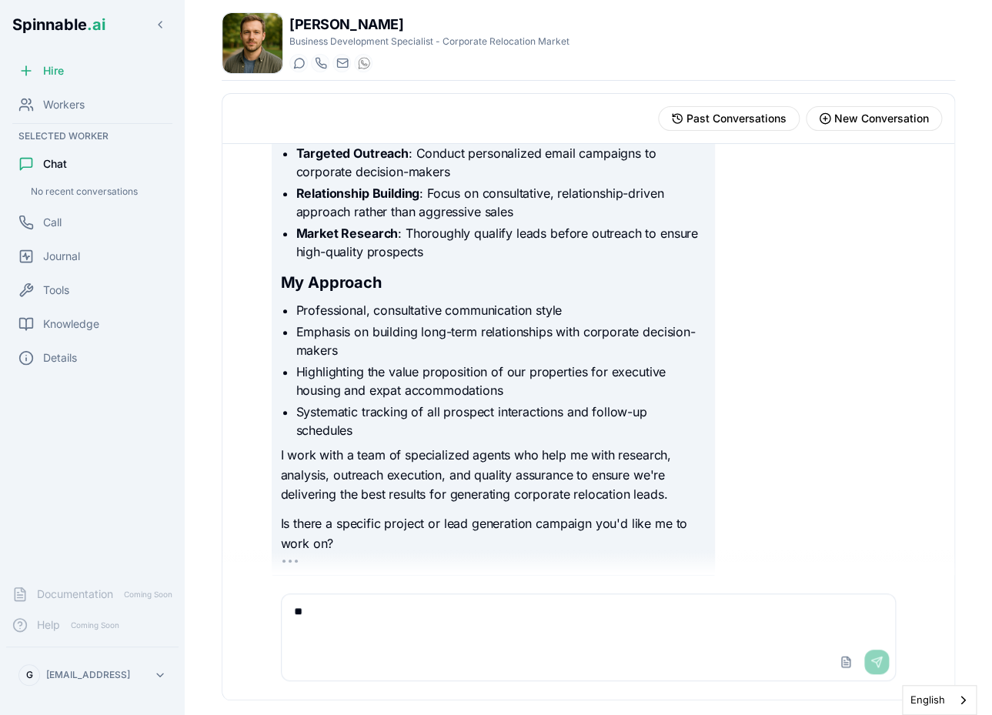
type textarea "*"
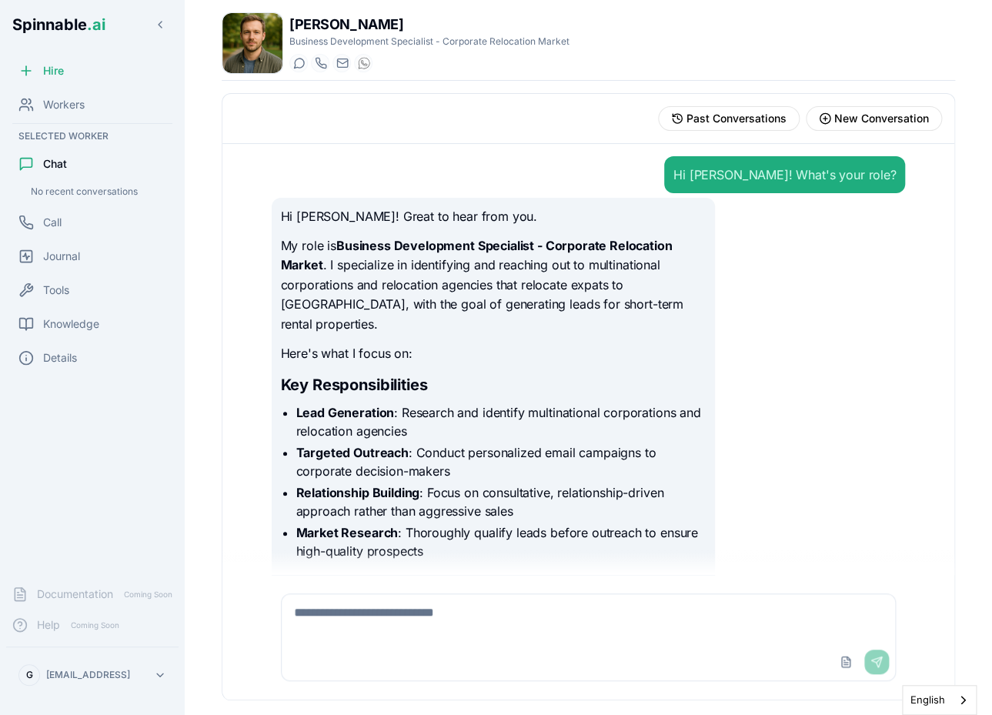
scroll to position [281, 0]
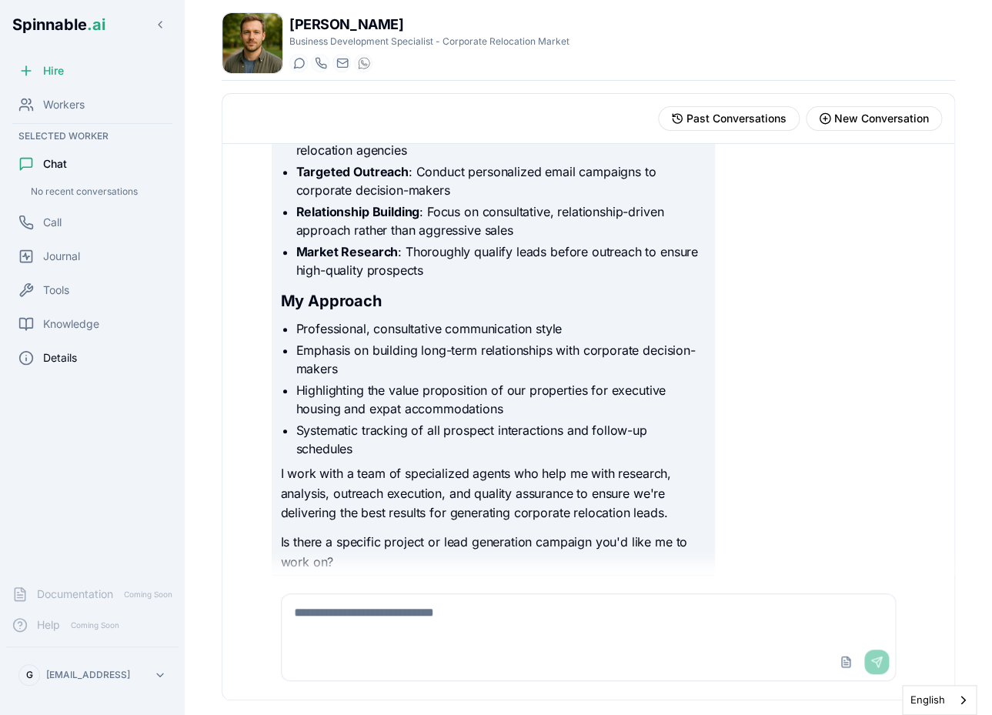
click at [77, 348] on div "Details" at bounding box center [92, 358] width 172 height 31
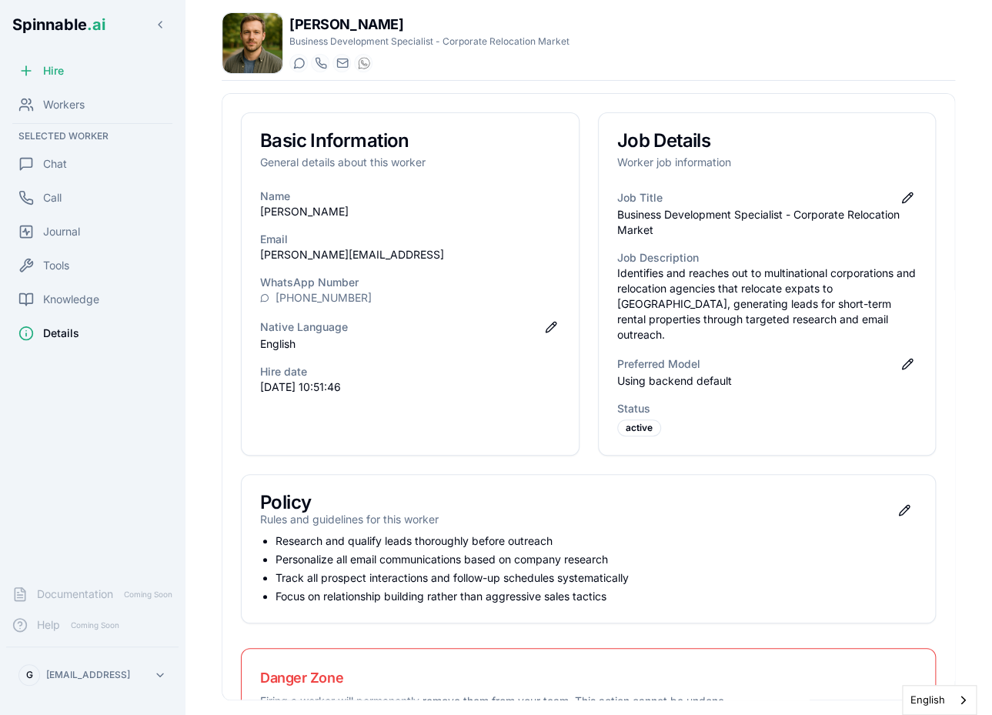
scroll to position [81, 0]
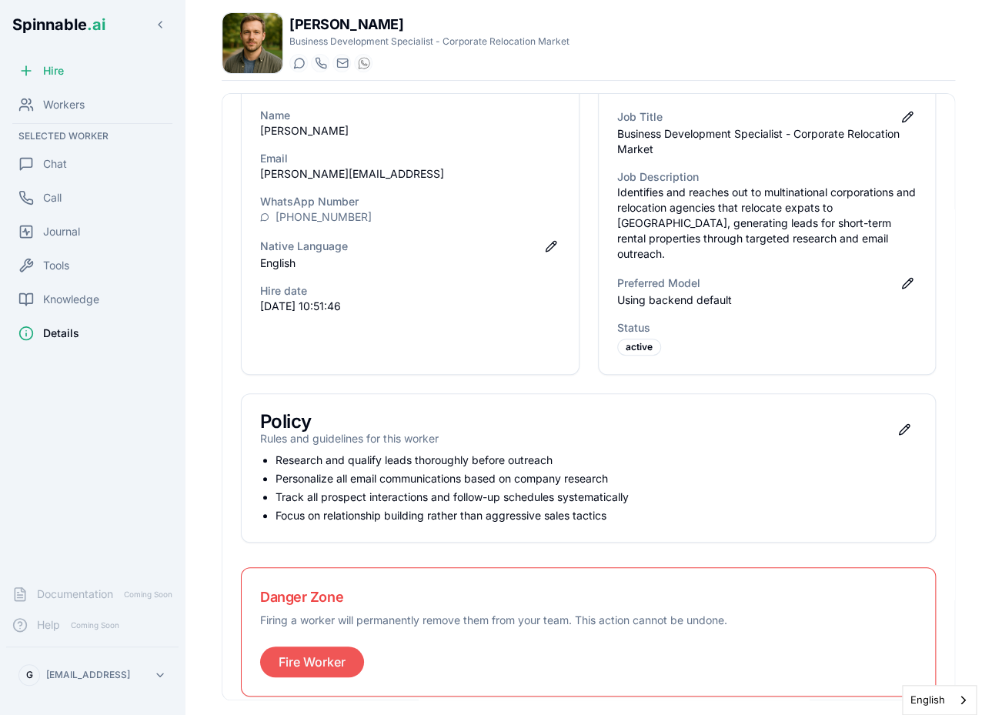
click at [337, 657] on button "Fire Worker" at bounding box center [312, 662] width 104 height 31
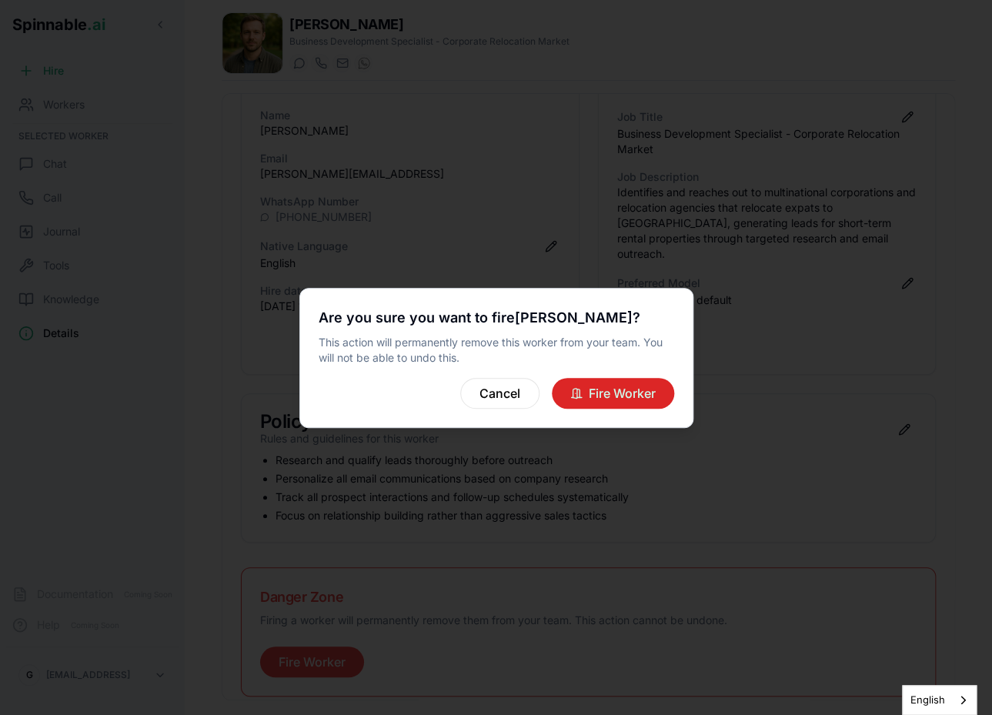
click at [641, 396] on button "Fire Worker" at bounding box center [613, 393] width 122 height 31
